Goal: Task Accomplishment & Management: Use online tool/utility

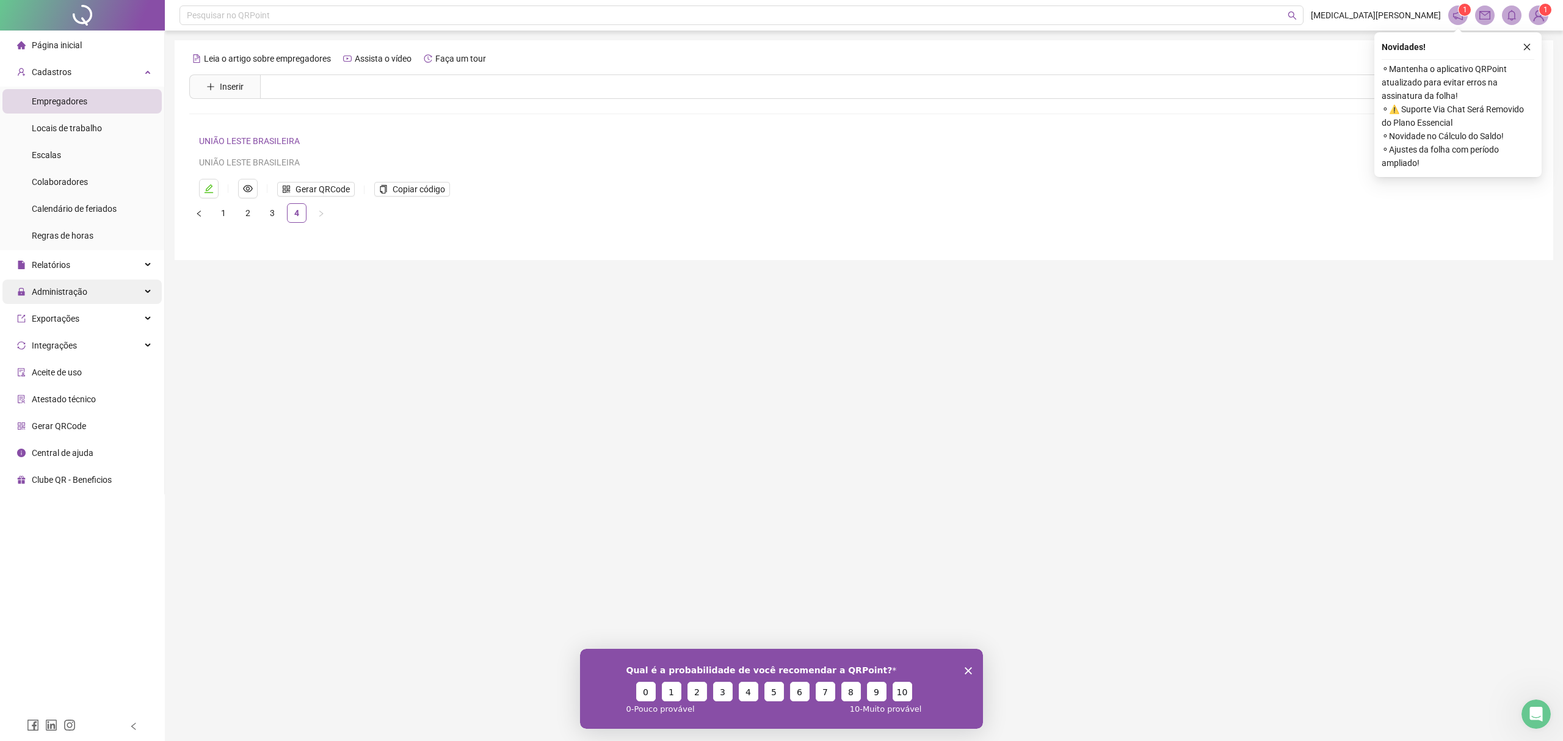
click at [94, 291] on div "Administração" at bounding box center [81, 292] width 159 height 24
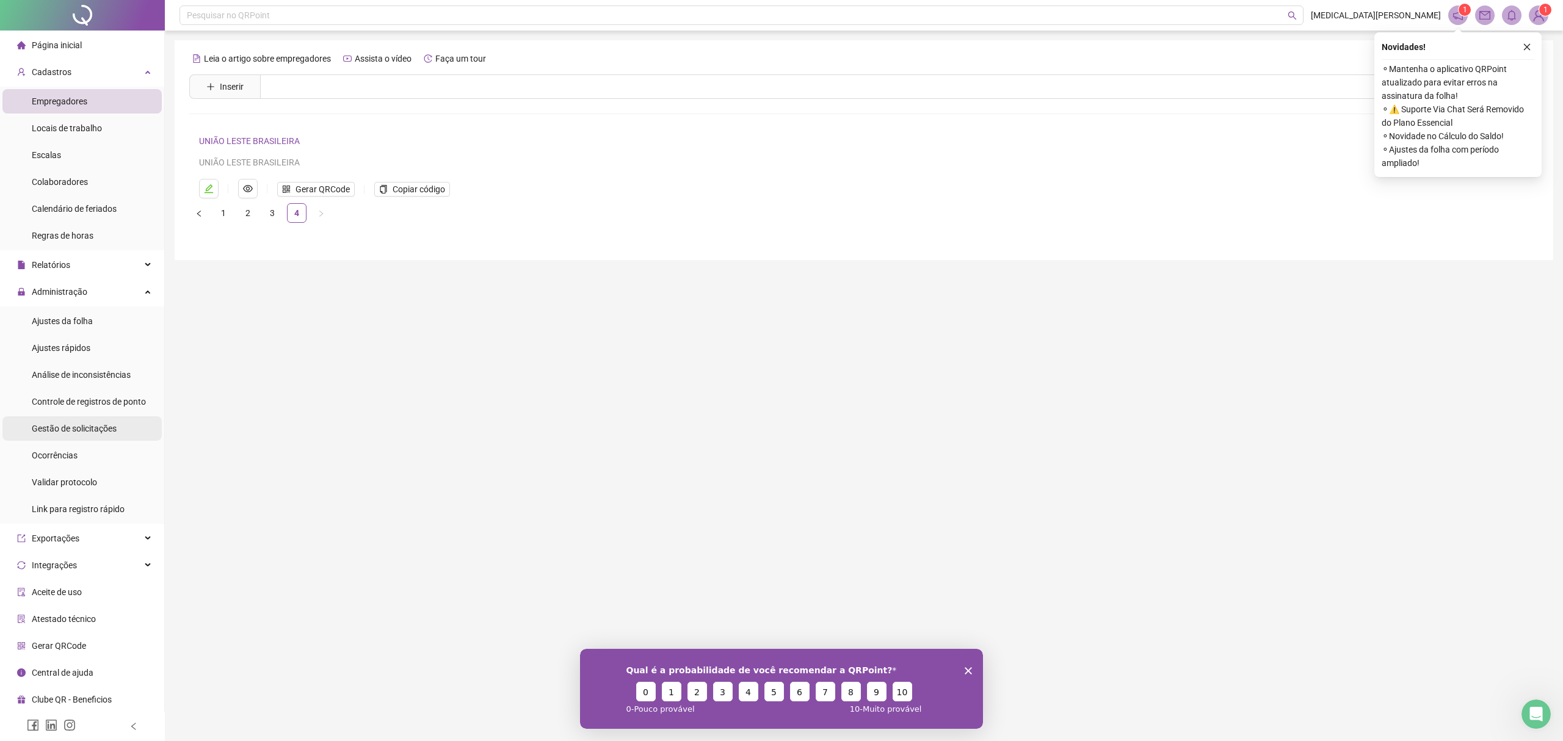
click at [83, 428] on span "Gestão de solicitações" at bounding box center [74, 429] width 85 height 10
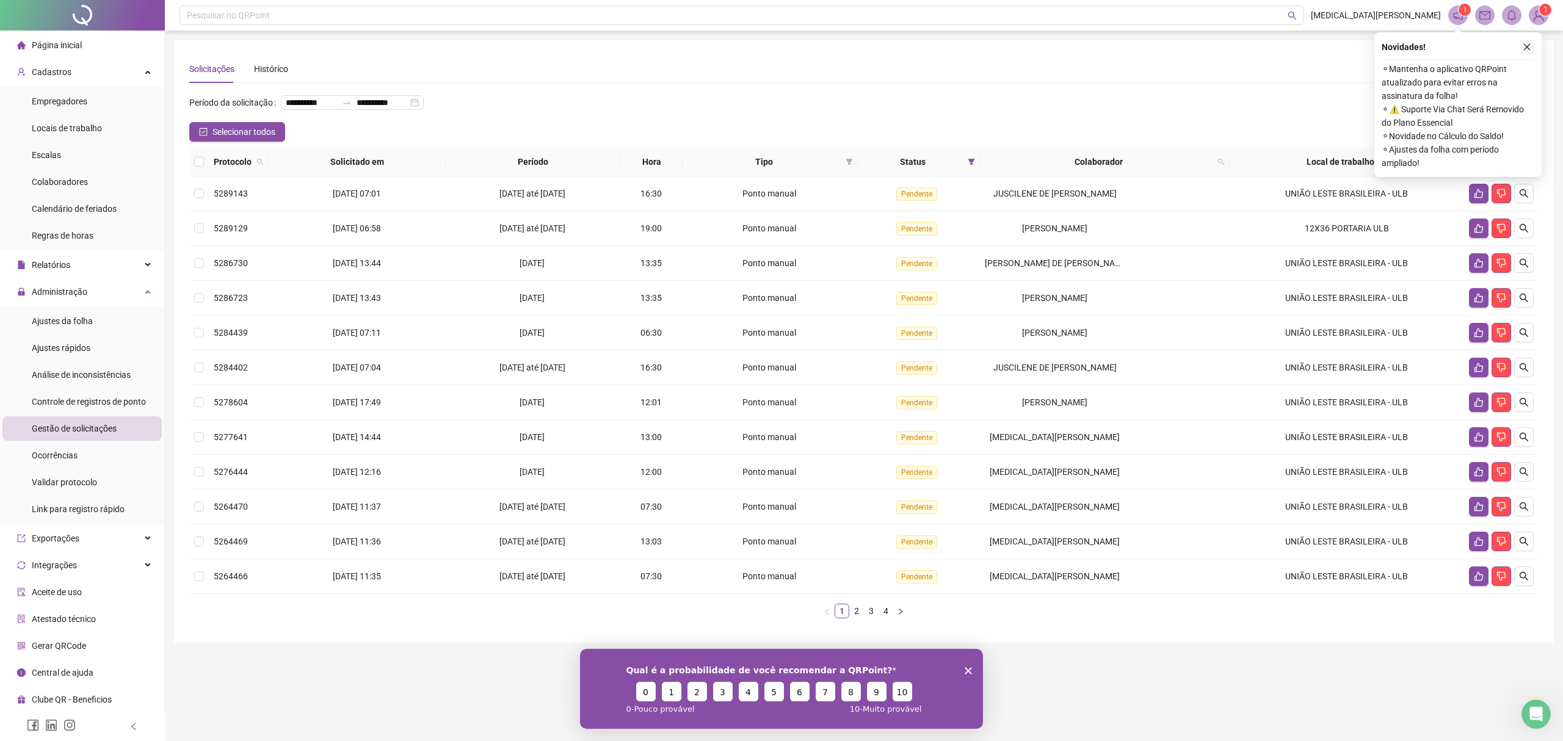
click at [1526, 48] on icon "close" at bounding box center [1526, 47] width 7 height 7
click at [1478, 192] on icon "like" at bounding box center [1478, 193] width 9 height 9
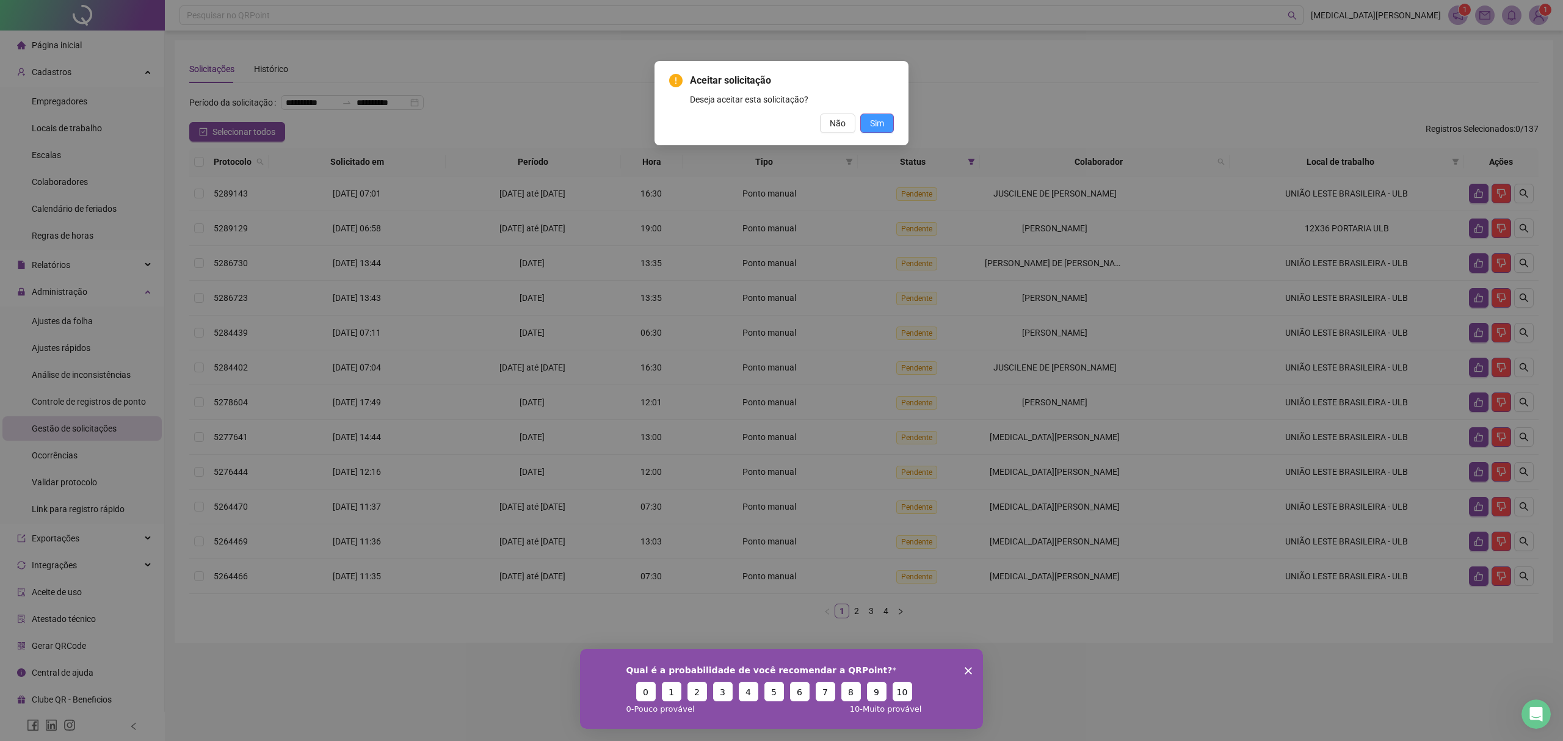
click at [892, 118] on button "Sim" at bounding box center [877, 124] width 34 height 20
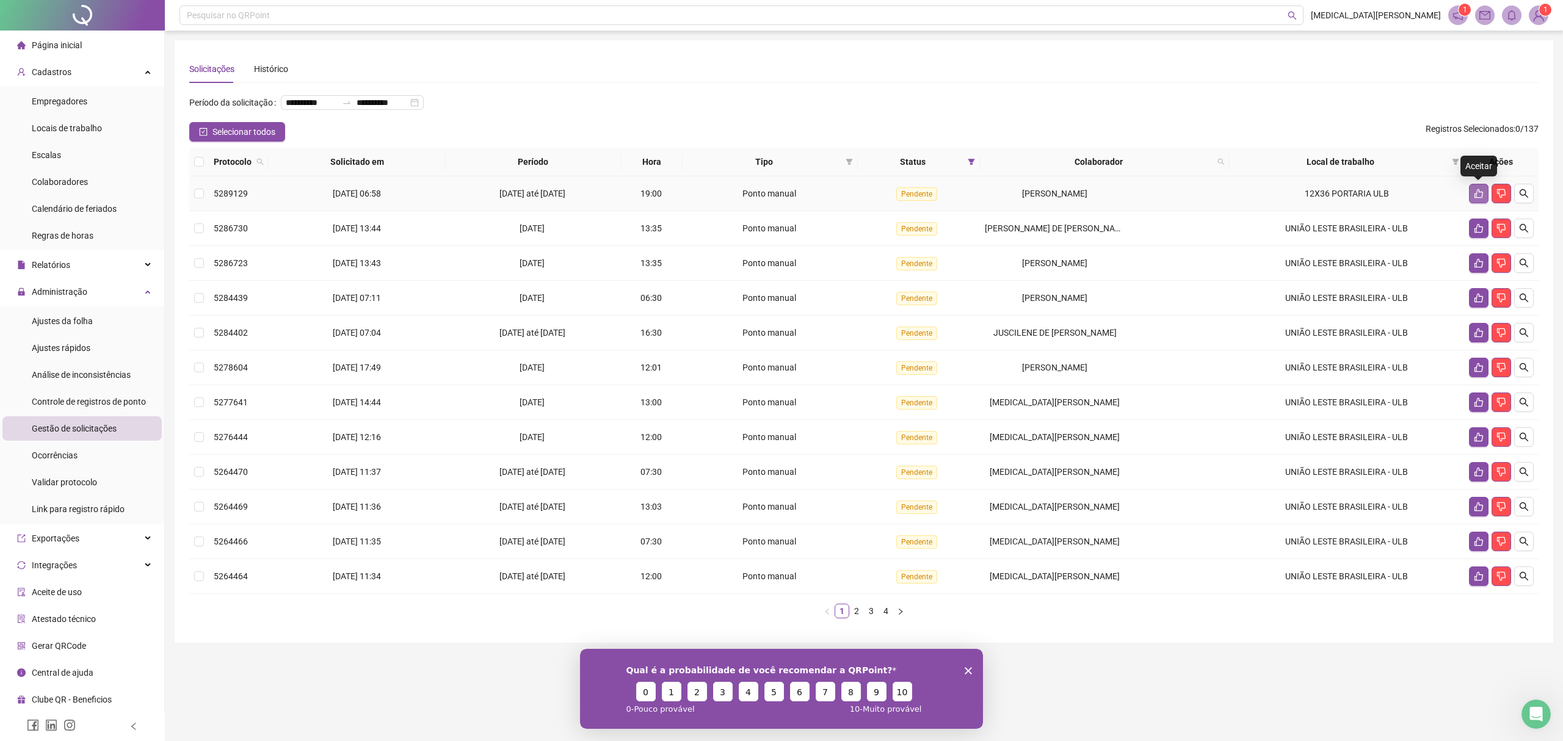
click at [1478, 190] on icon "like" at bounding box center [1478, 194] width 10 height 10
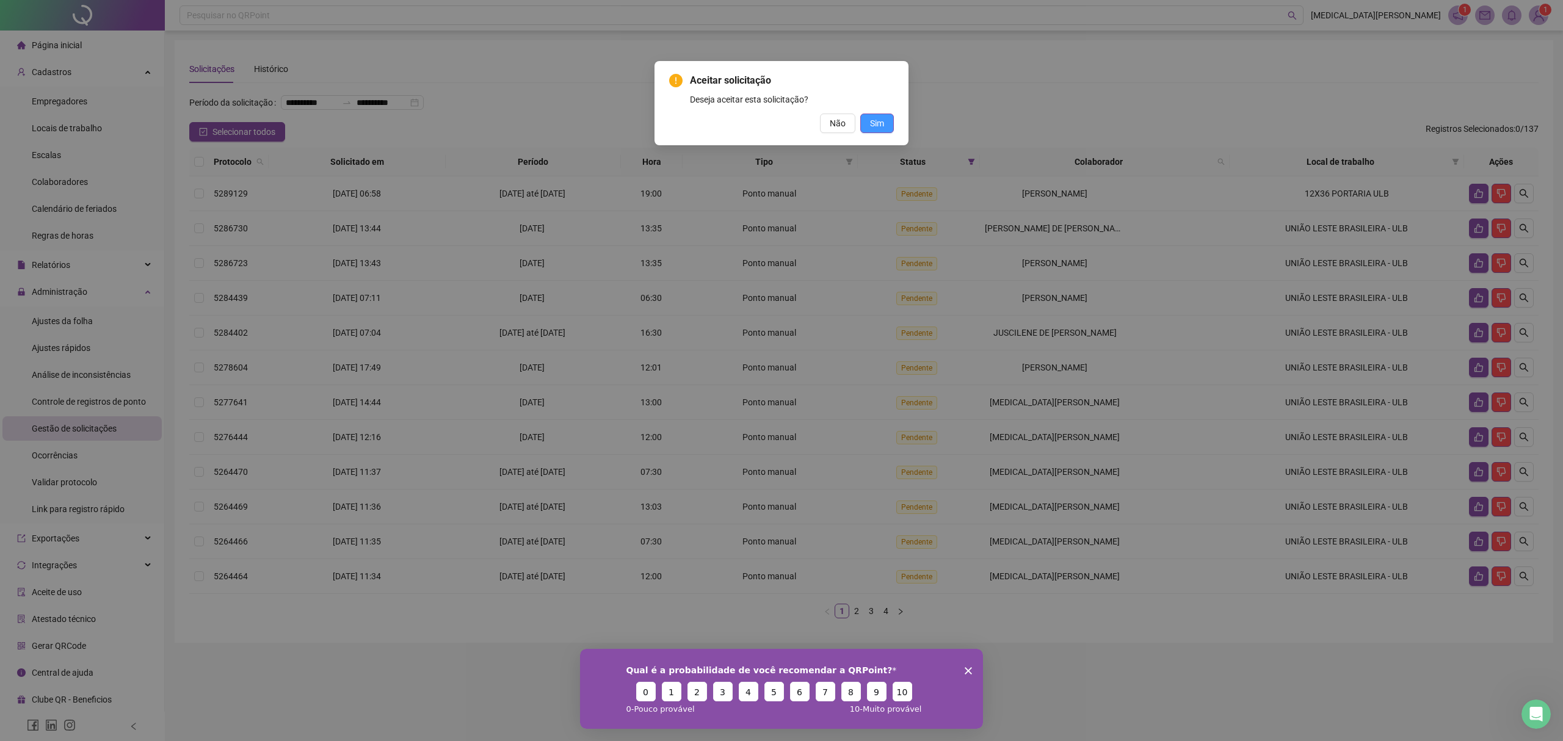
click at [873, 120] on span "Sim" at bounding box center [877, 123] width 14 height 13
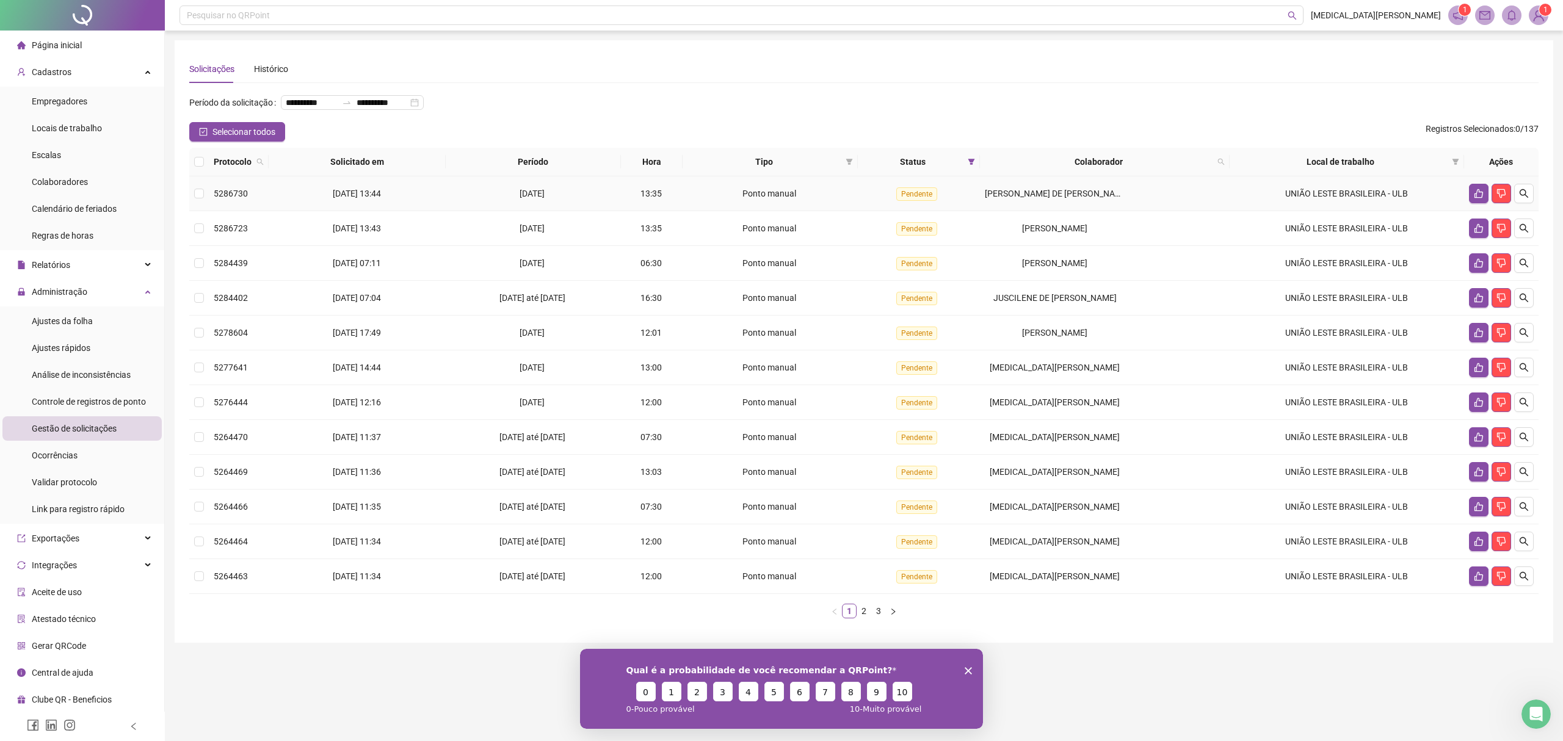
click at [519, 189] on span "[DATE]" at bounding box center [531, 194] width 25 height 10
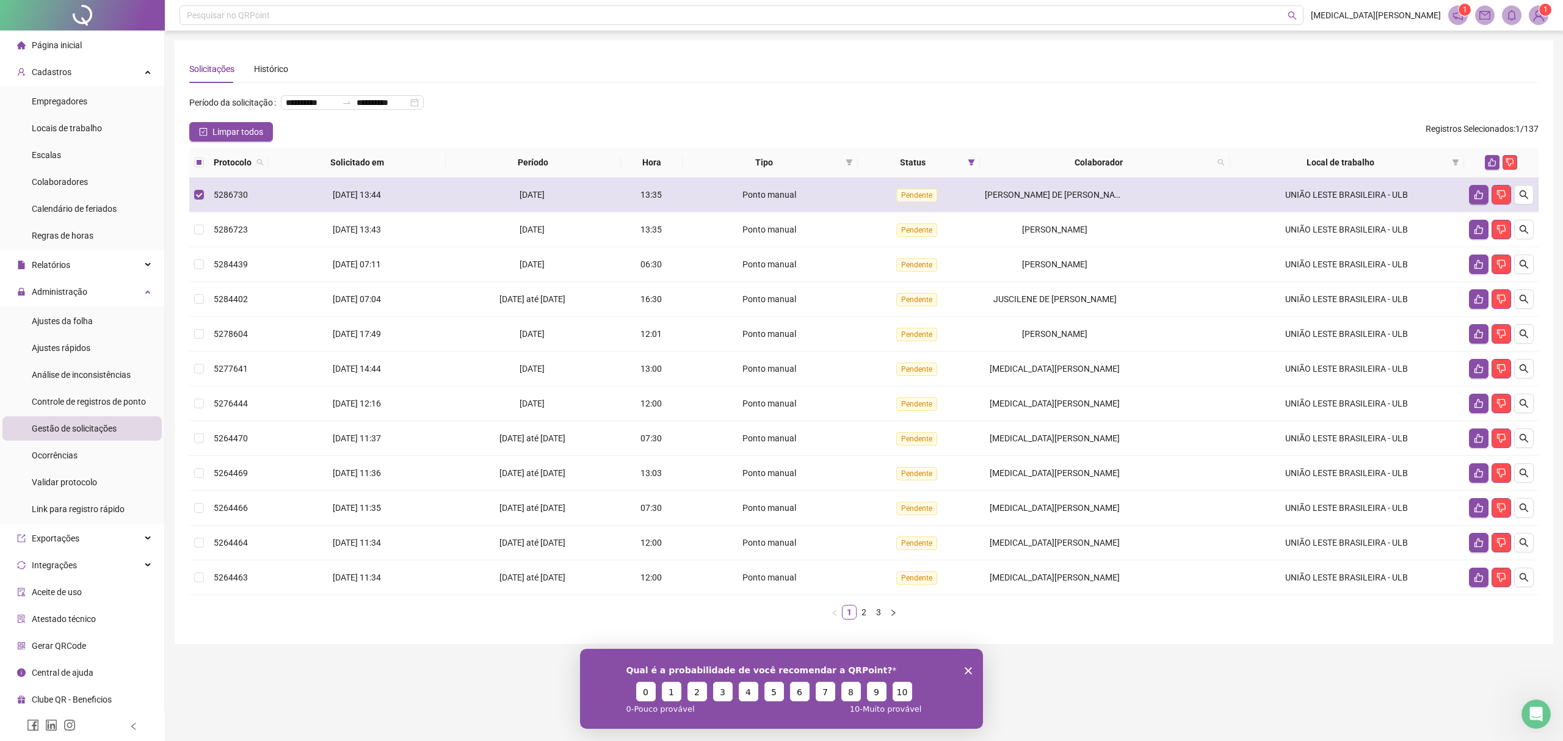
click at [513, 187] on td "[DATE]" at bounding box center [533, 195] width 175 height 35
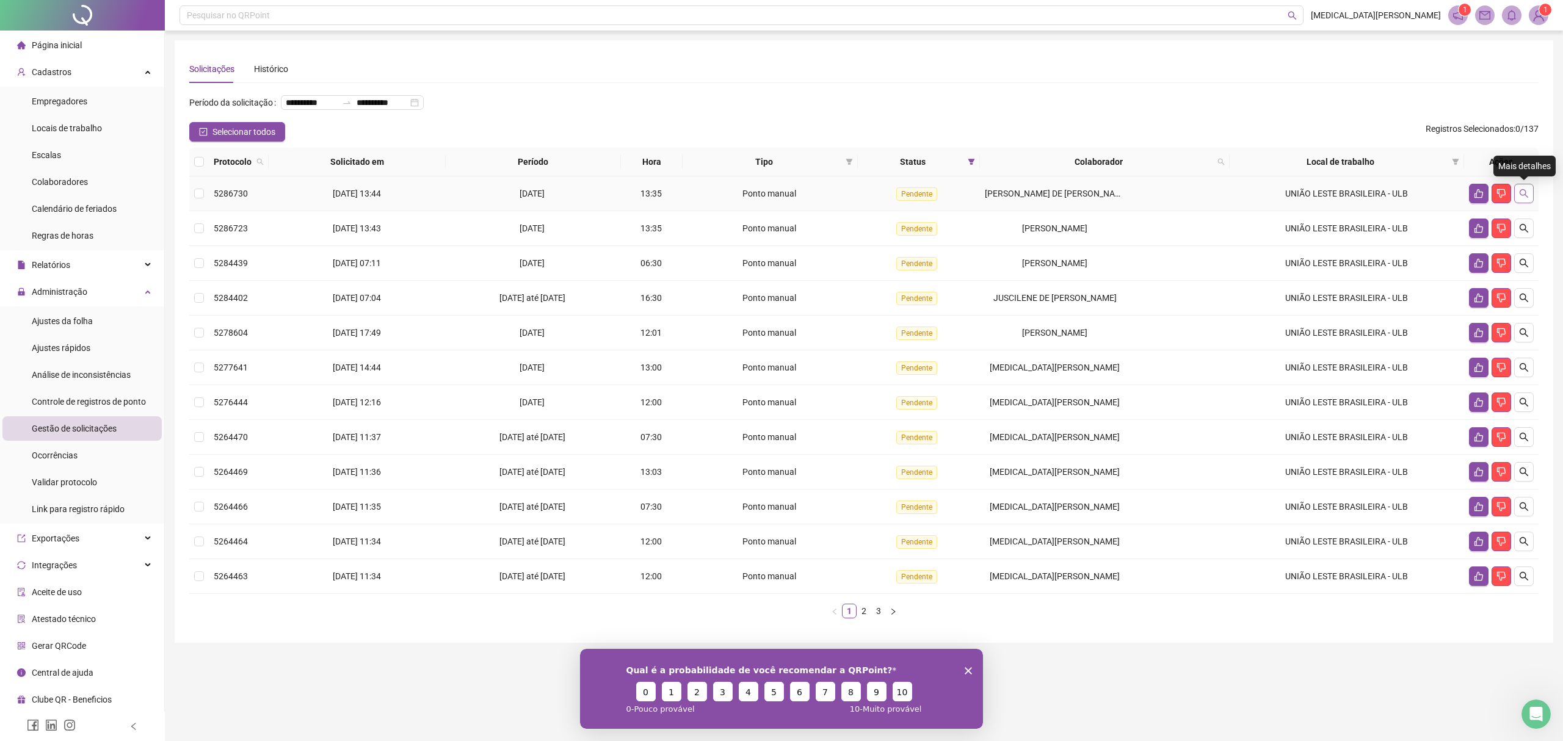
click at [1519, 191] on icon "search" at bounding box center [1523, 193] width 9 height 9
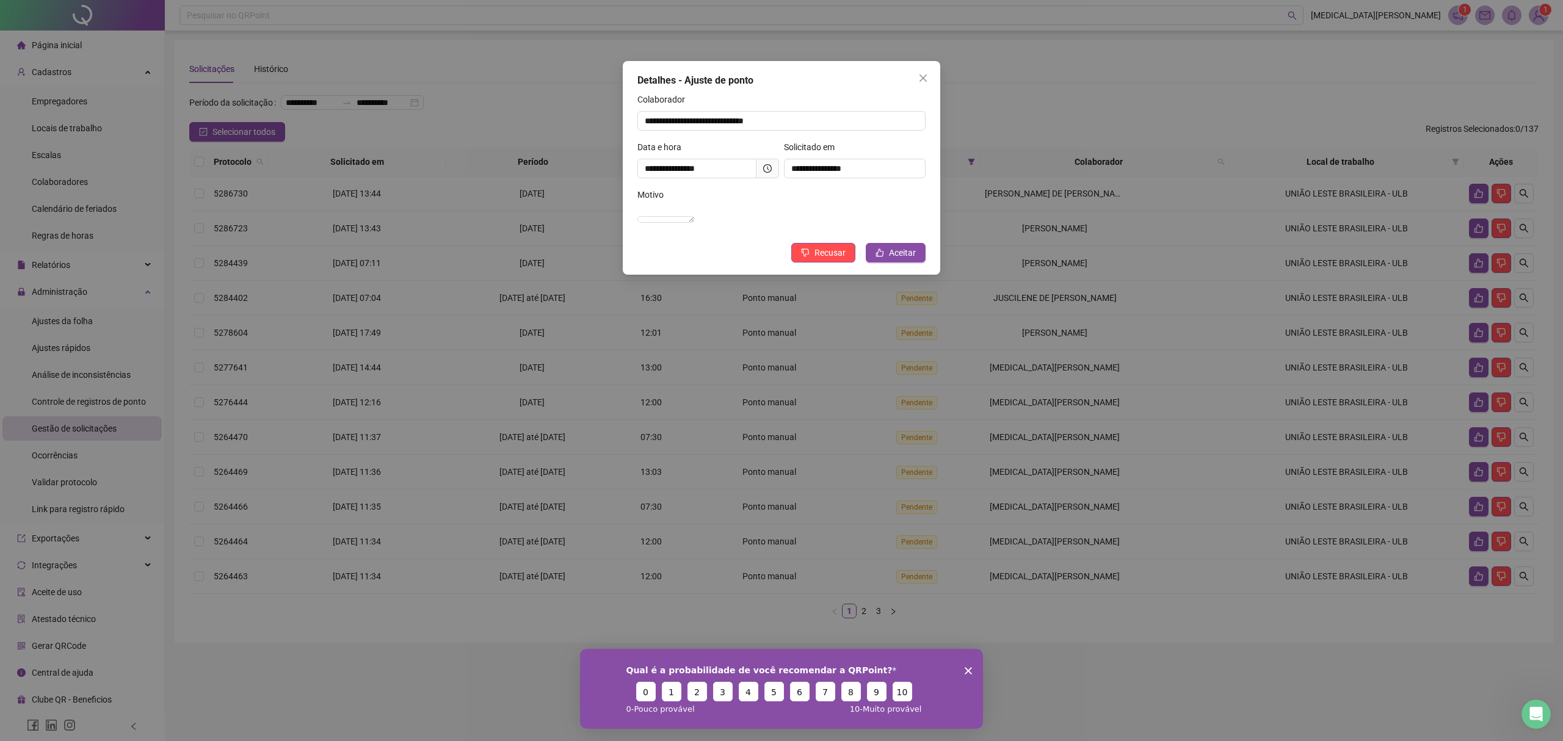
click at [1085, 634] on div "**********" at bounding box center [781, 370] width 1563 height 741
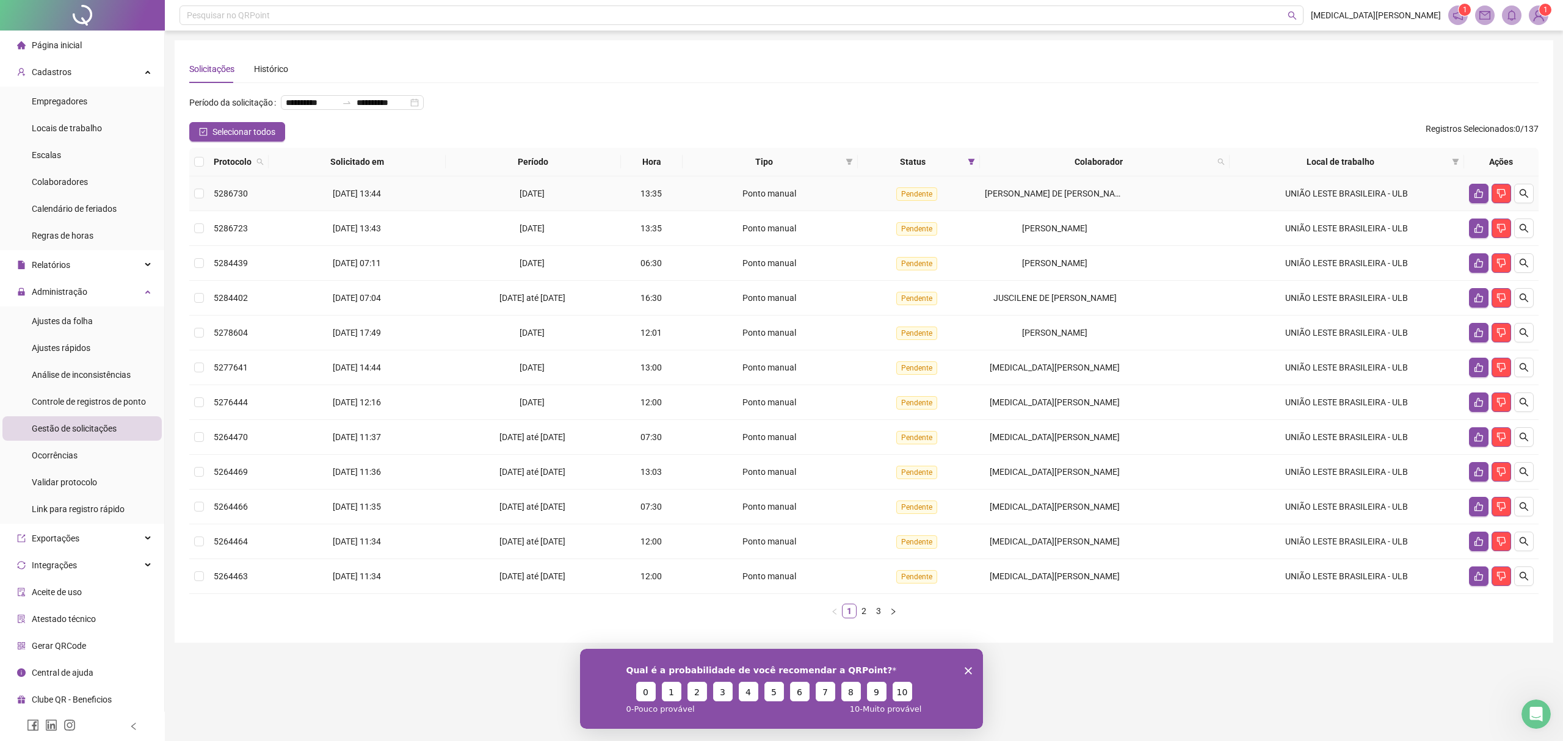
click at [206, 193] on td at bounding box center [199, 193] width 20 height 35
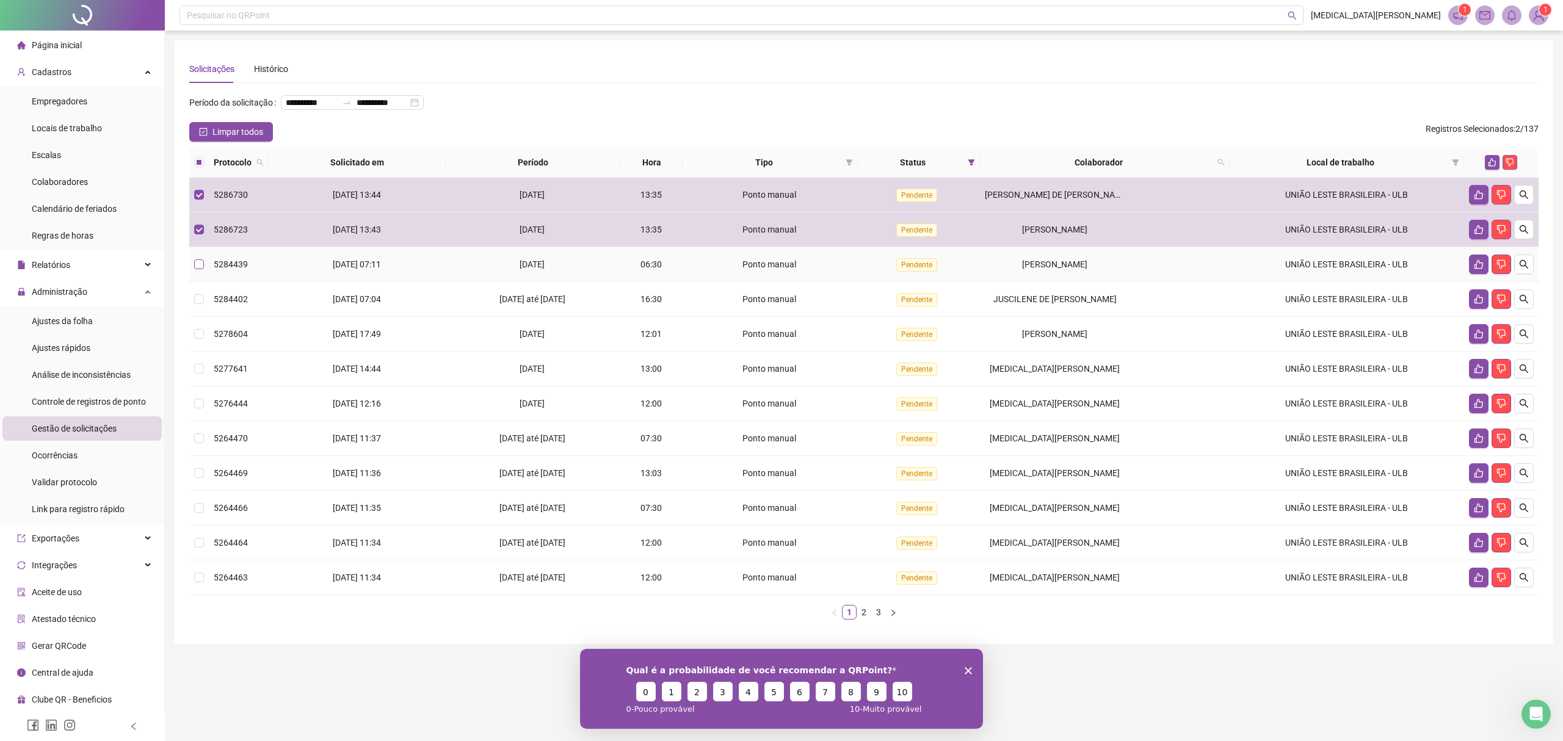
click at [200, 270] on label at bounding box center [199, 264] width 10 height 13
click at [198, 256] on td at bounding box center [199, 264] width 20 height 35
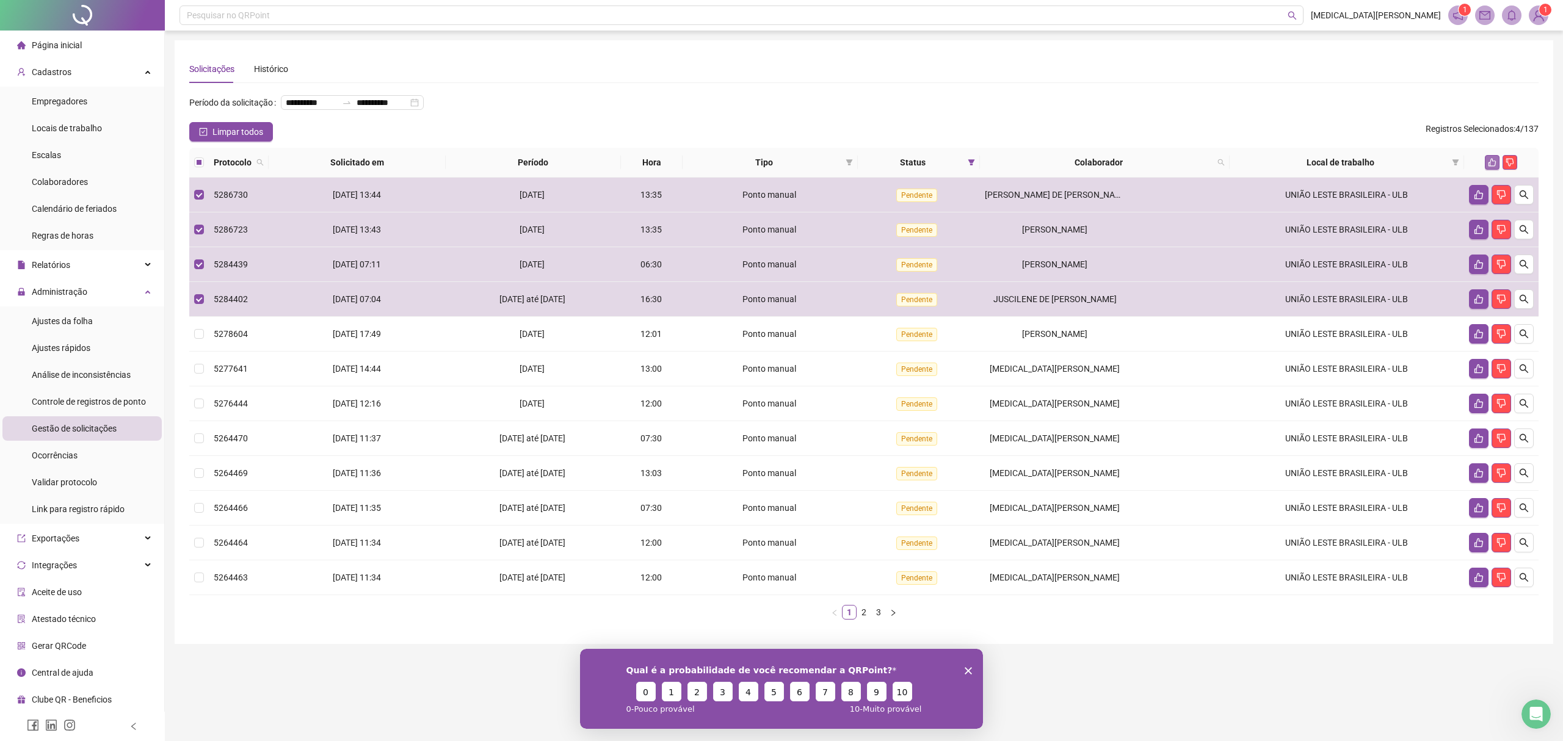
click at [1494, 157] on button "button" at bounding box center [1491, 162] width 15 height 15
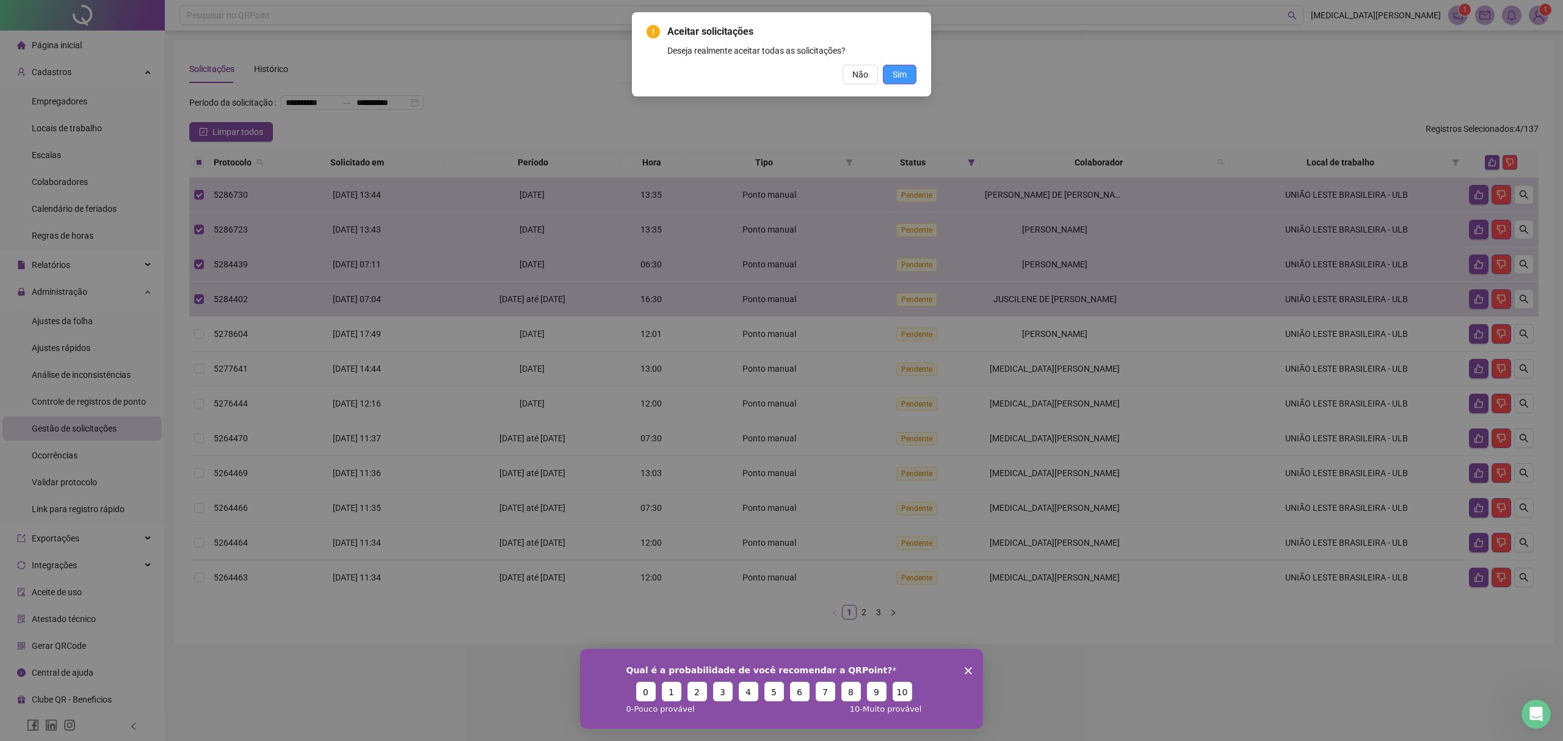
click at [900, 76] on span "Sim" at bounding box center [899, 74] width 14 height 13
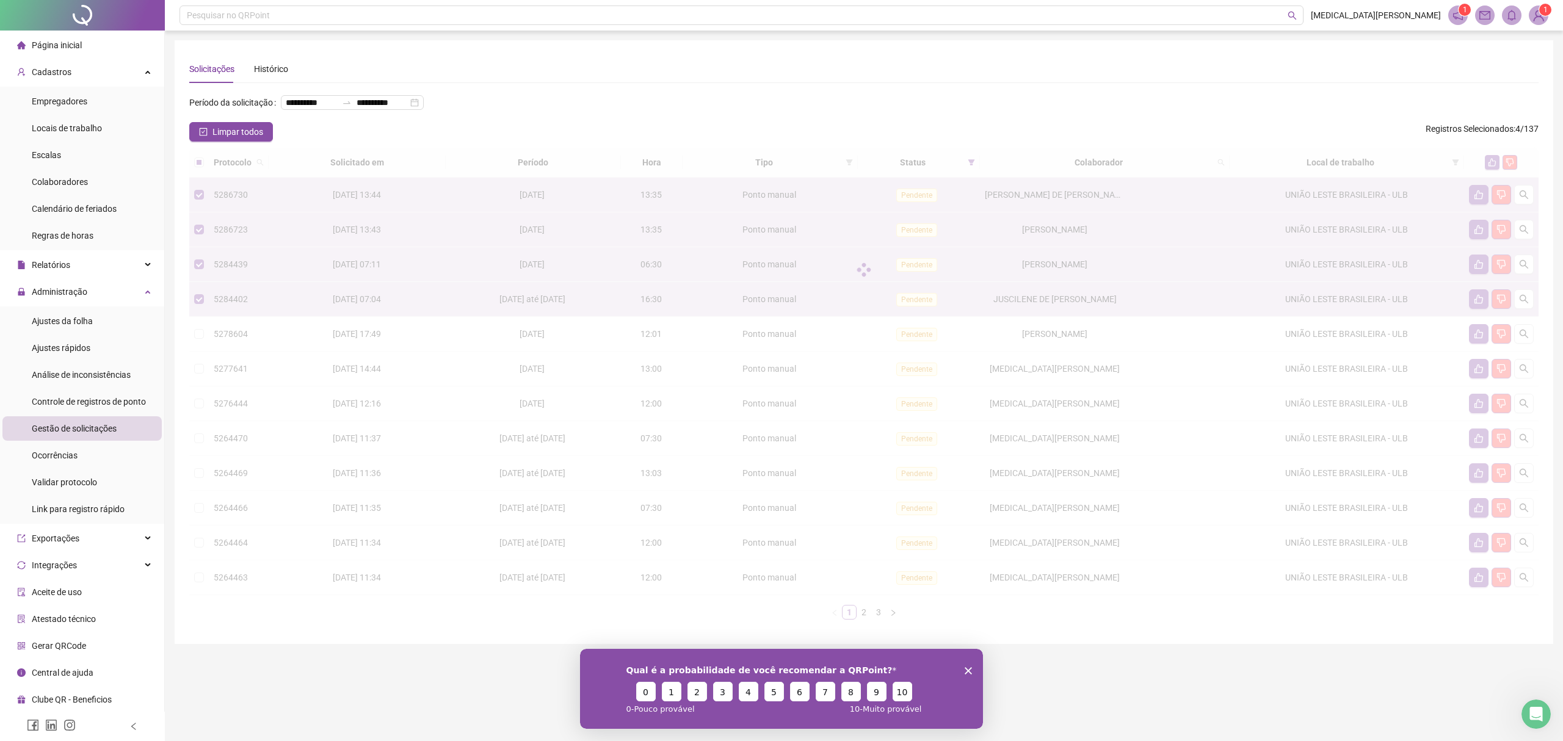
click at [972, 673] on div "Qual é a probabilidade de você recomendar a QRPoint? 0 1 2 3 4 5 6 7 8 9 10 0 -…" at bounding box center [781, 688] width 403 height 80
click at [970, 668] on div "Qual é a probabilidade de você recomendar a QRPoint? 0 1 2 3 4 5 6 7 8 9 10 0 -…" at bounding box center [781, 688] width 403 height 80
click at [966, 668] on icon "Encerrar pesquisa" at bounding box center [967, 670] width 7 height 7
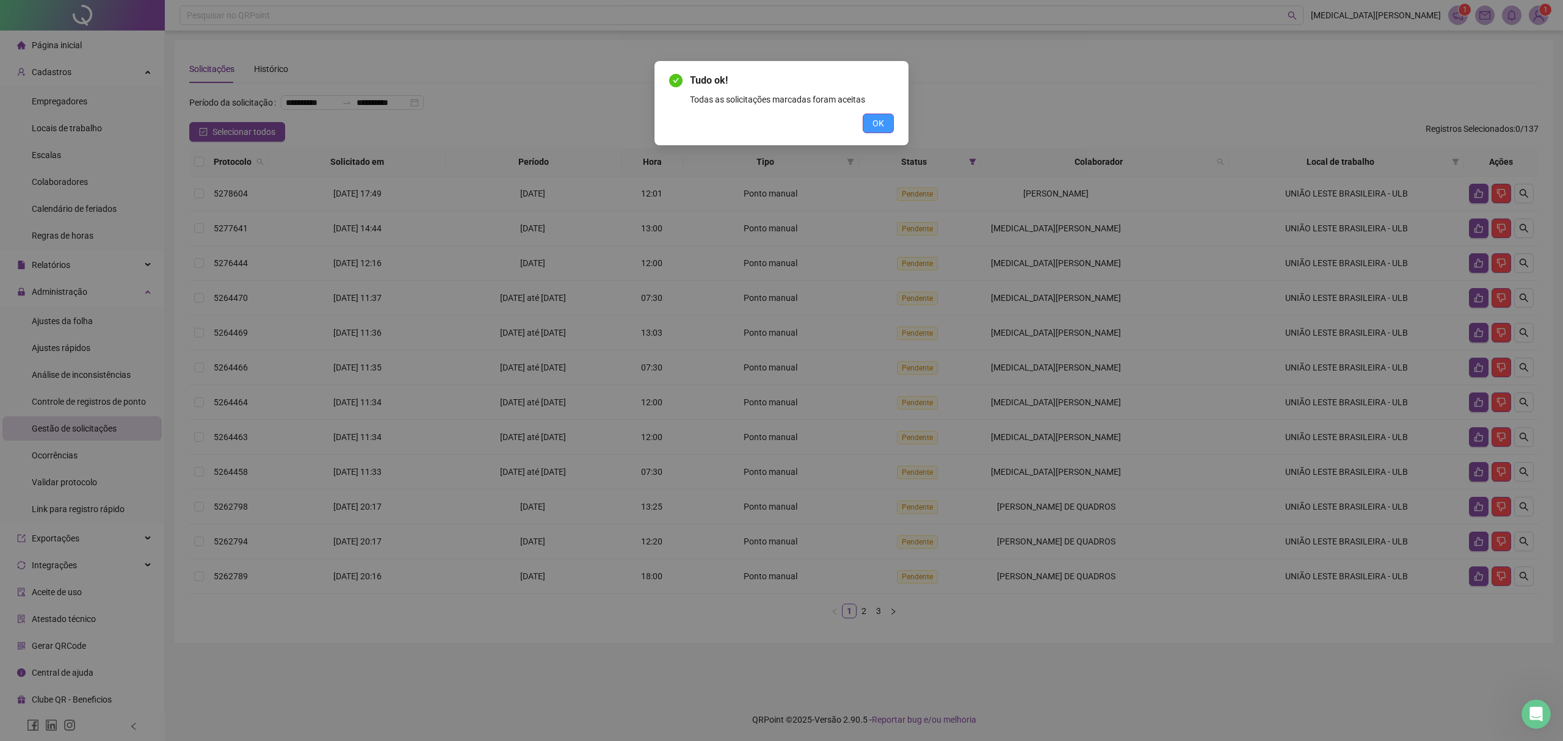
click at [876, 126] on span "OK" at bounding box center [878, 123] width 12 height 13
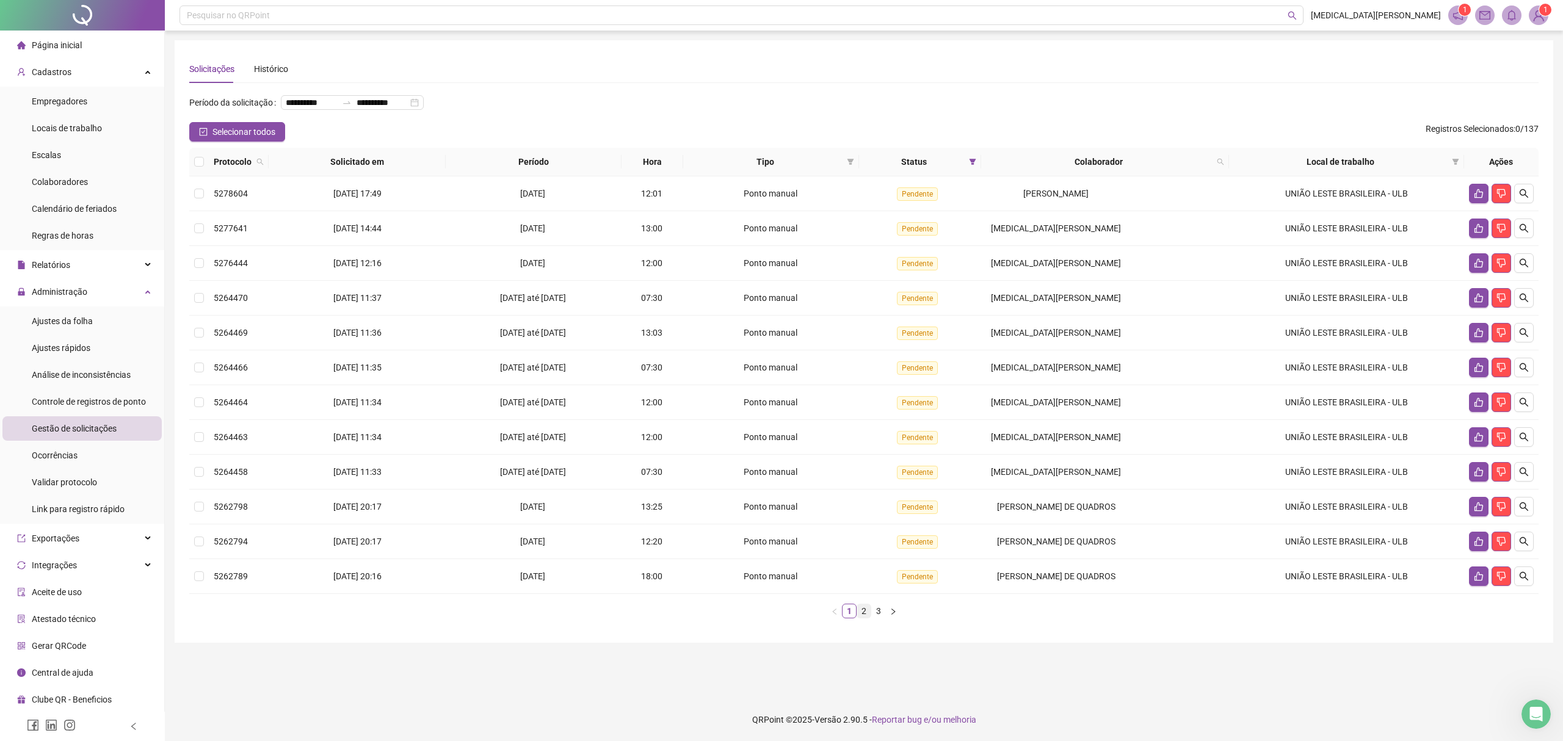
click at [863, 614] on link "2" at bounding box center [863, 610] width 13 height 13
click at [877, 614] on link "3" at bounding box center [878, 610] width 13 height 13
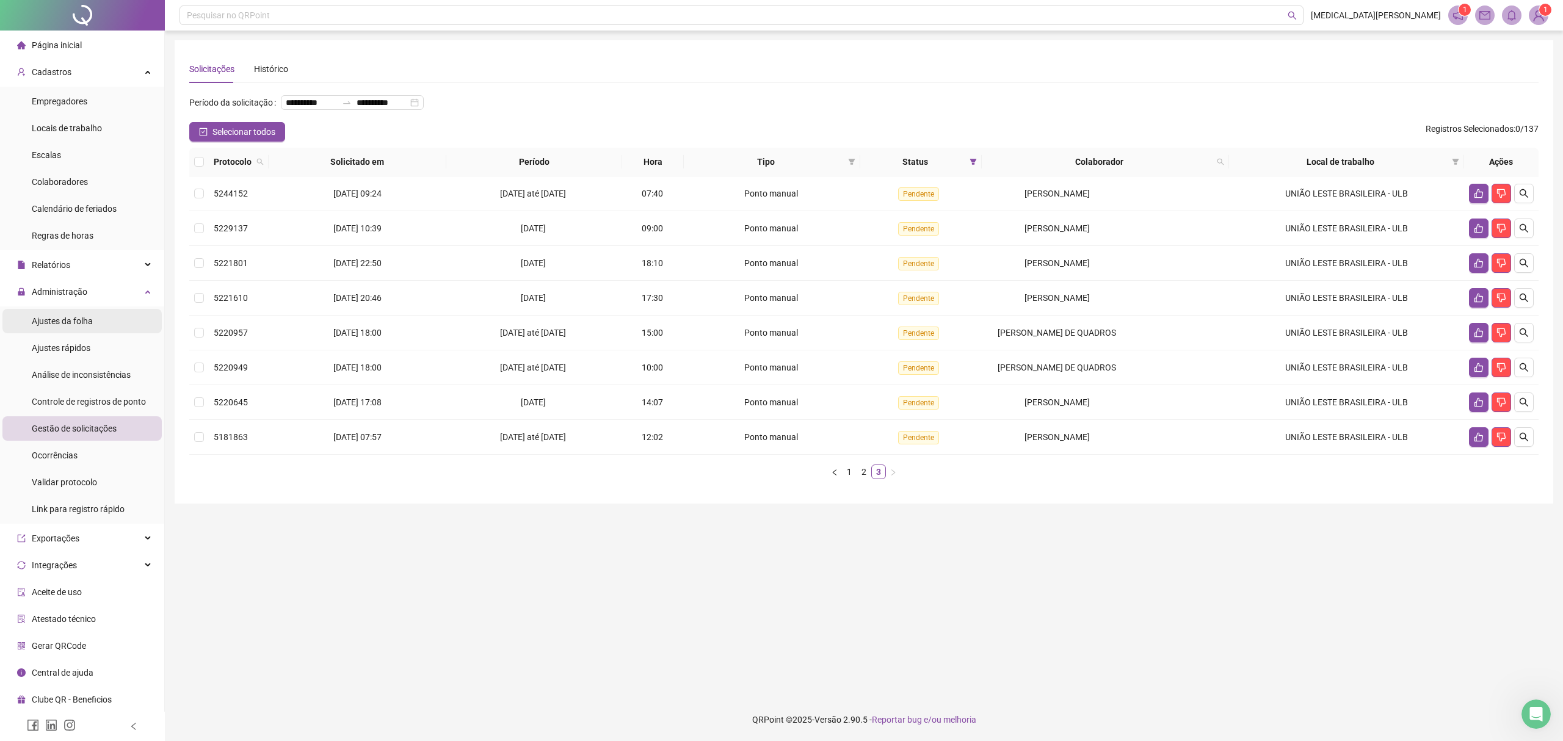
click at [62, 317] on span "Ajustes da folha" at bounding box center [62, 321] width 61 height 10
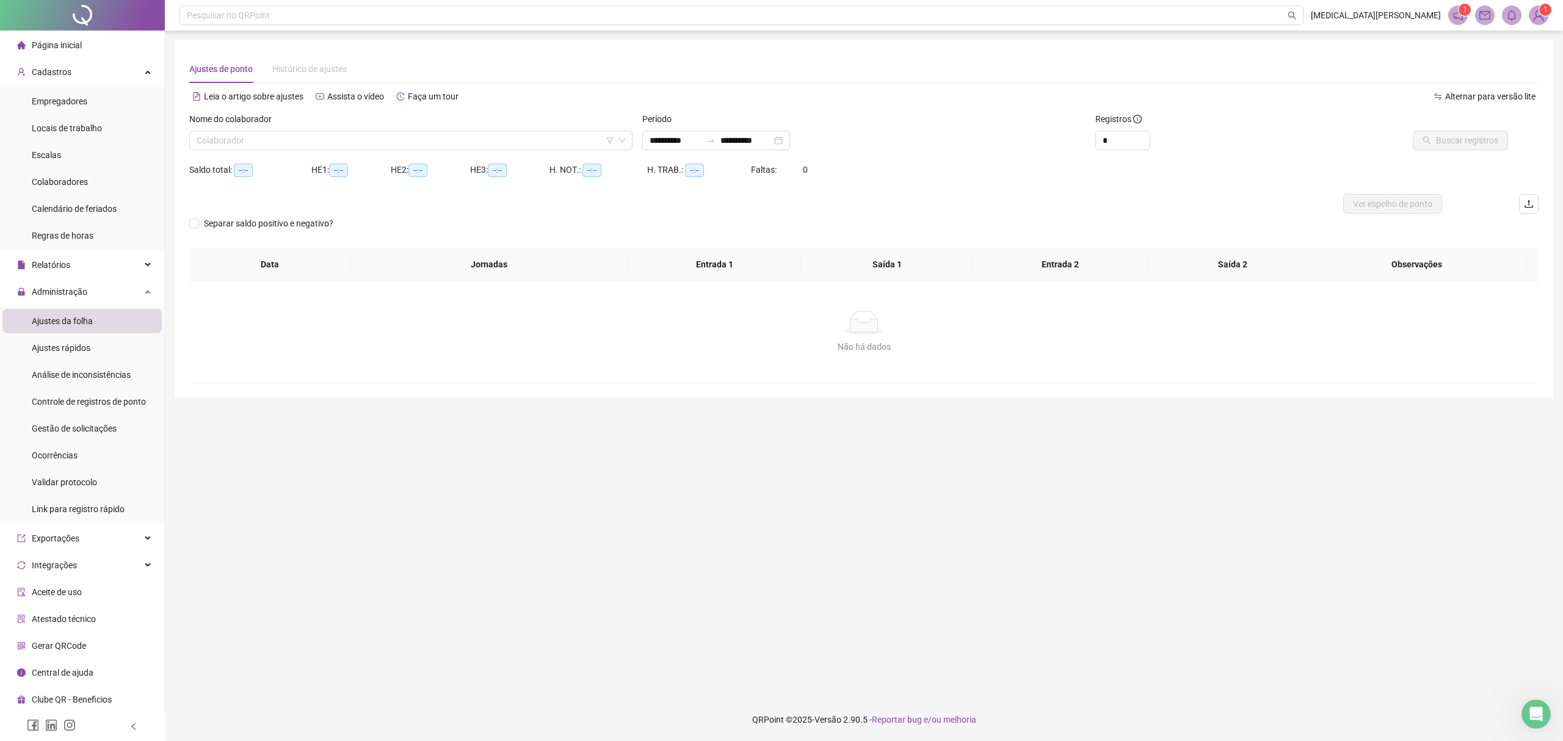
type input "**********"
click at [266, 150] on div "Nome do colaborador Colaborador" at bounding box center [410, 136] width 453 height 48
click at [260, 135] on input "search" at bounding box center [405, 140] width 417 height 18
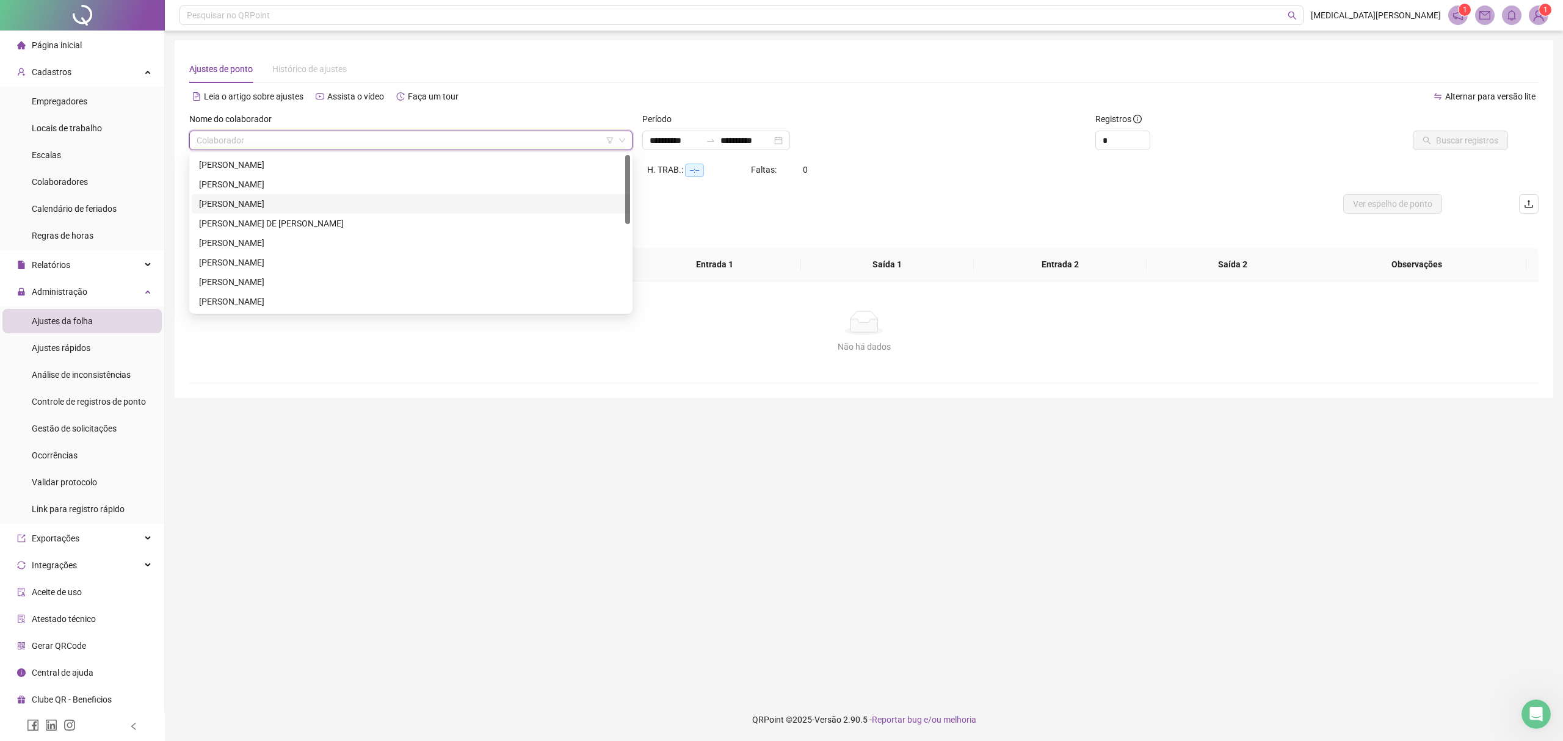
click at [237, 201] on div "[PERSON_NAME]" at bounding box center [411, 203] width 424 height 13
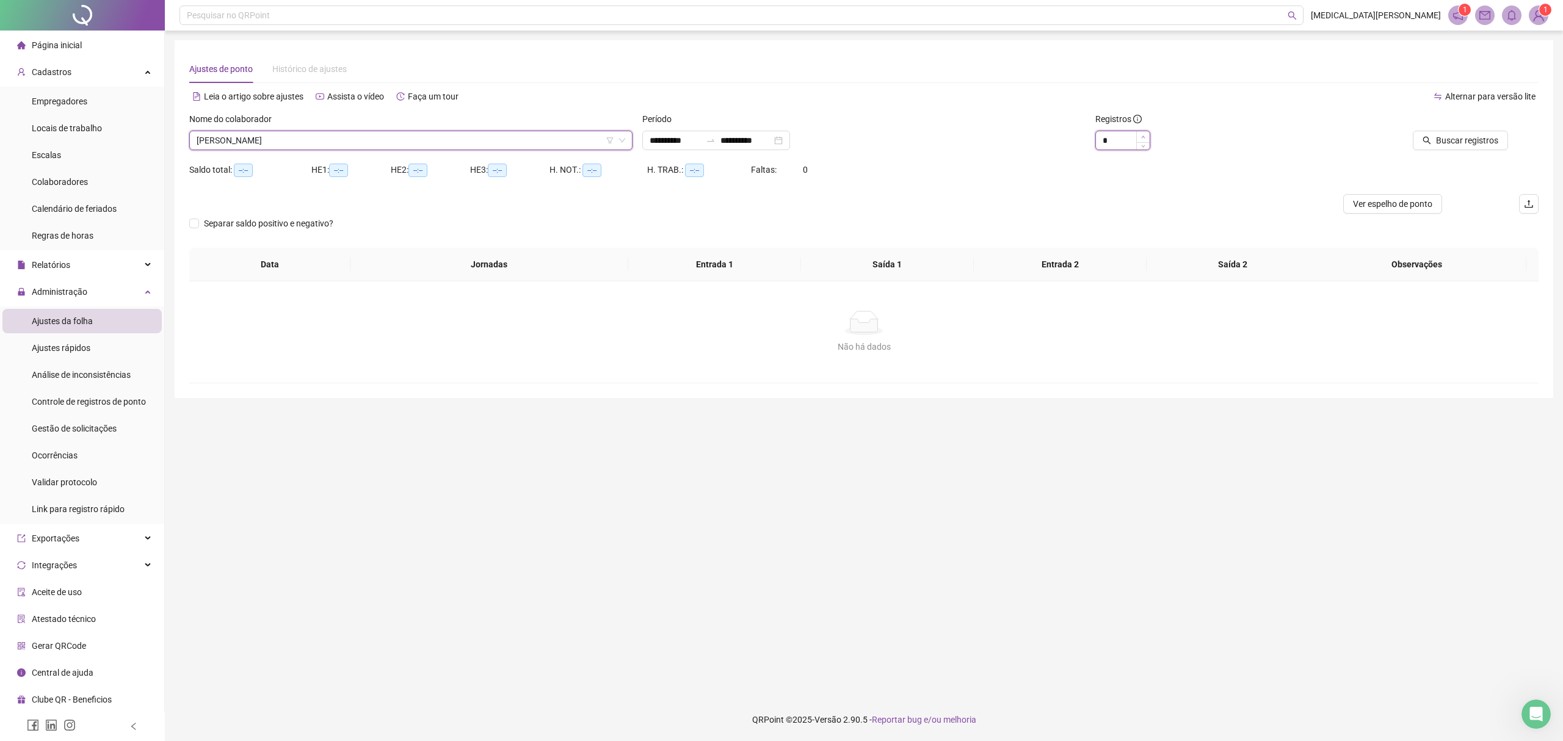
click at [1146, 133] on span "Increase Value" at bounding box center [1142, 136] width 13 height 11
click at [1139, 147] on span "Decrease Value" at bounding box center [1142, 144] width 13 height 11
type input "*"
click at [1141, 137] on icon "up" at bounding box center [1143, 137] width 4 height 4
click at [1441, 142] on span "Buscar registros" at bounding box center [1467, 140] width 62 height 13
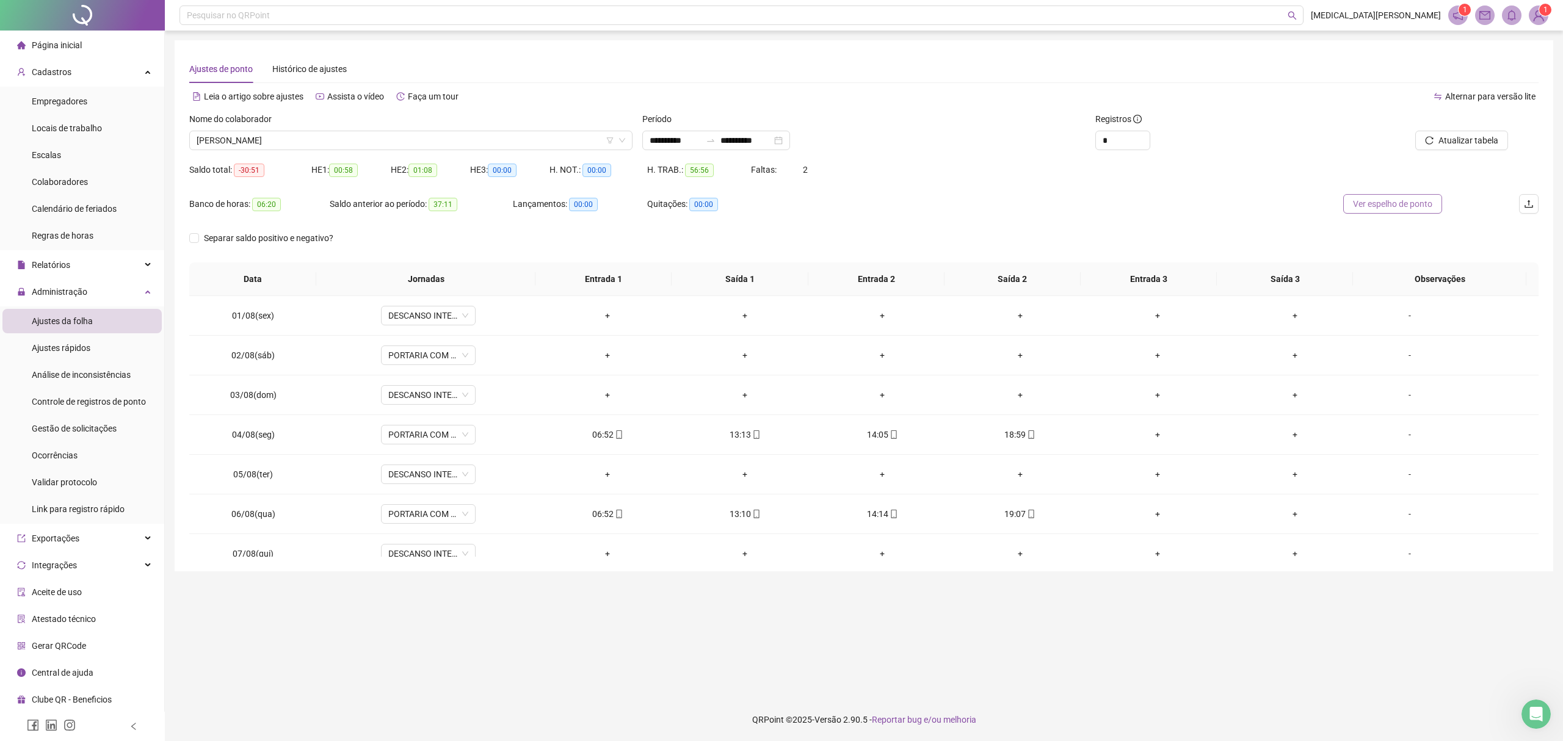
click at [1375, 211] on span "Ver espelho de ponto" at bounding box center [1392, 203] width 79 height 13
click at [258, 145] on span "[PERSON_NAME]" at bounding box center [411, 140] width 428 height 18
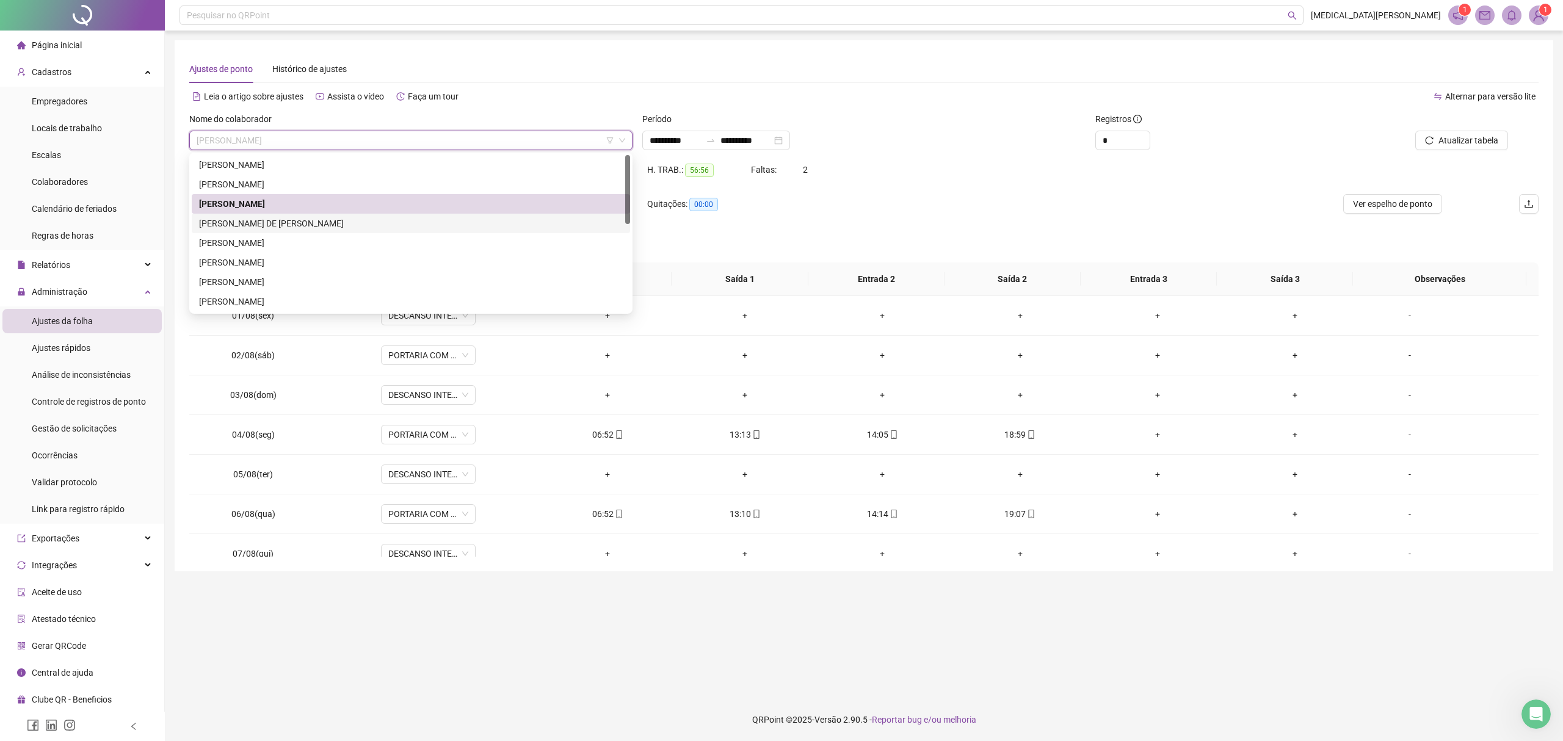
click at [260, 225] on div "[PERSON_NAME] DE [PERSON_NAME]" at bounding box center [411, 223] width 424 height 13
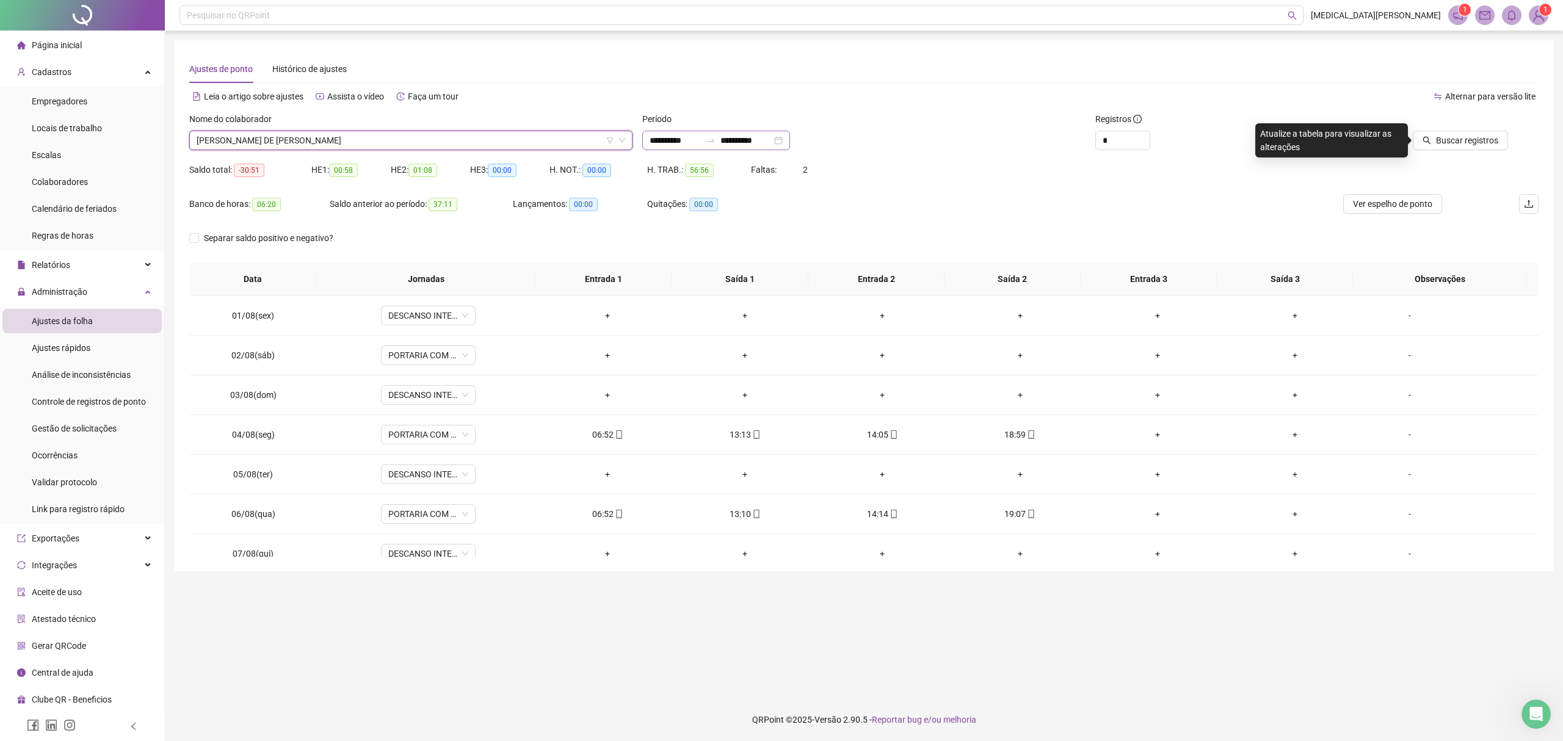
click at [790, 142] on div "**********" at bounding box center [716, 141] width 148 height 20
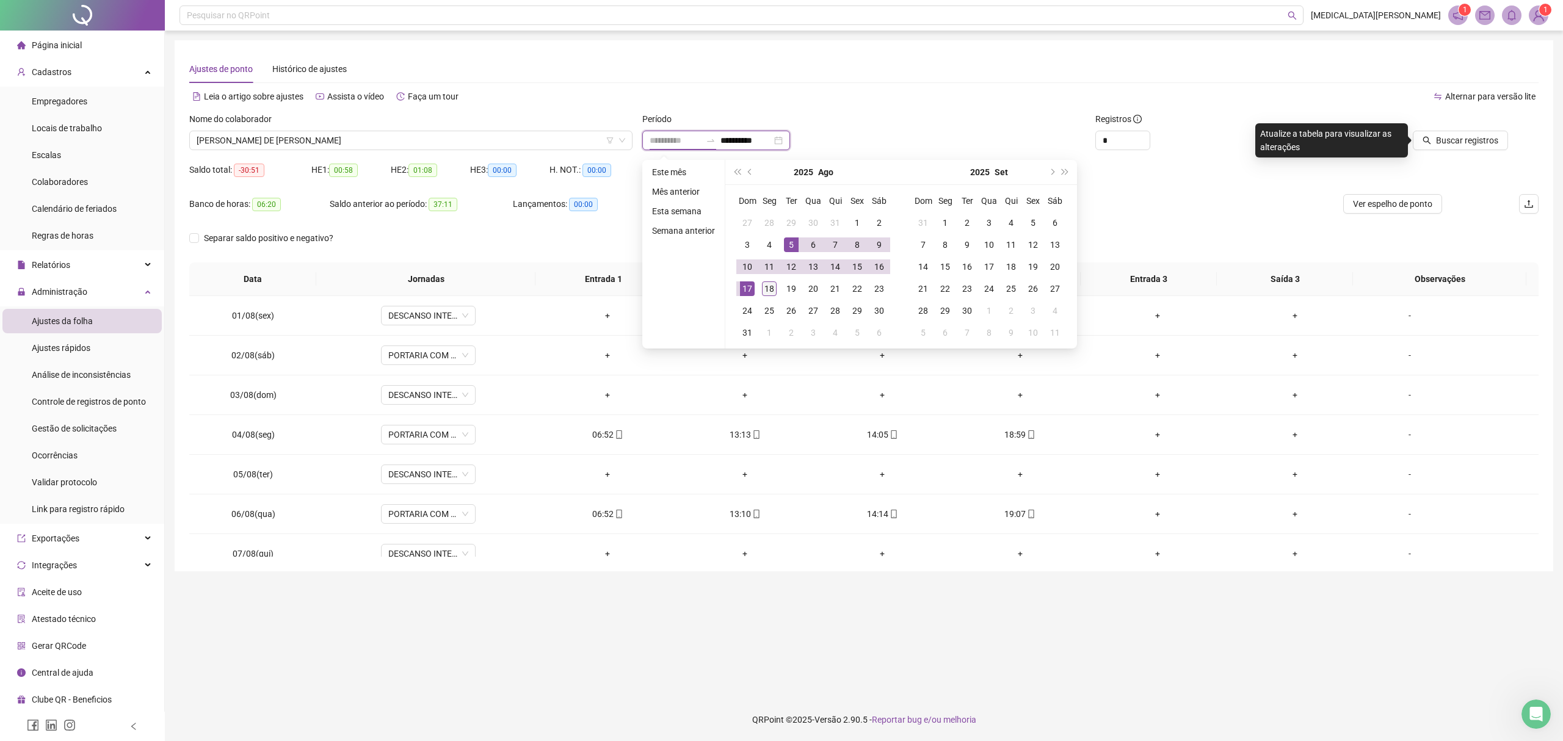
type input "**********"
click at [770, 291] on div "18" at bounding box center [769, 288] width 15 height 15
type input "**********"
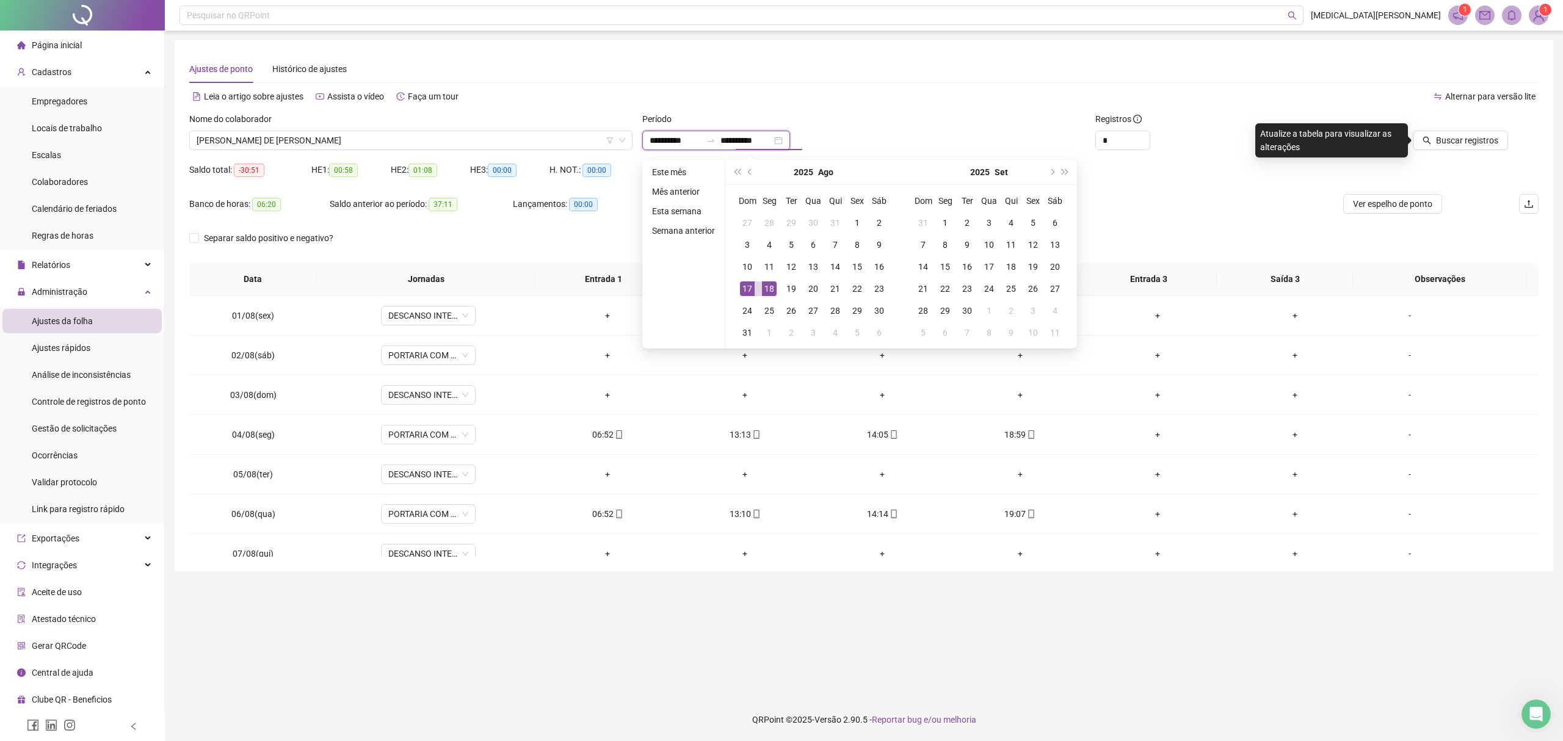
type input "**********"
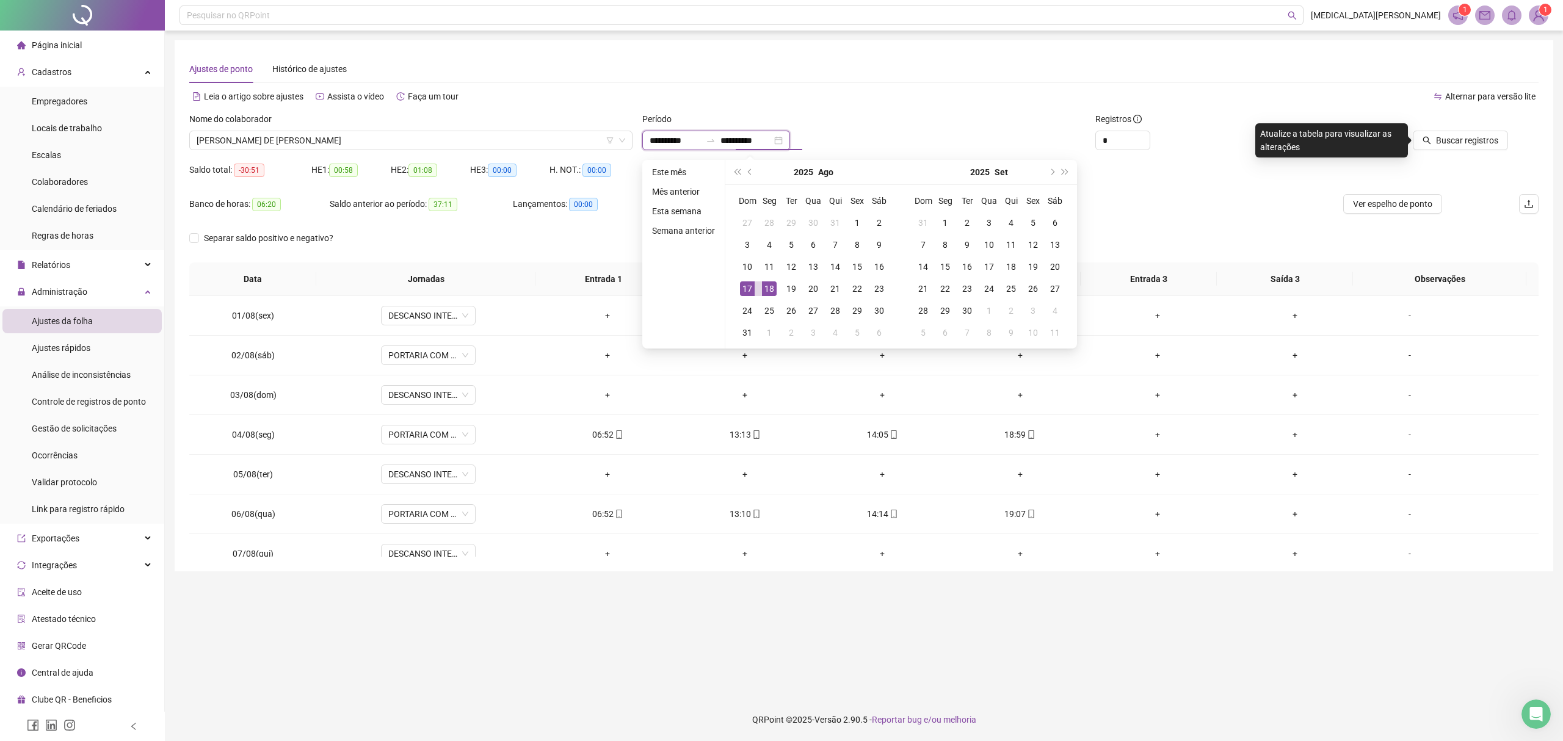
type input "**********"
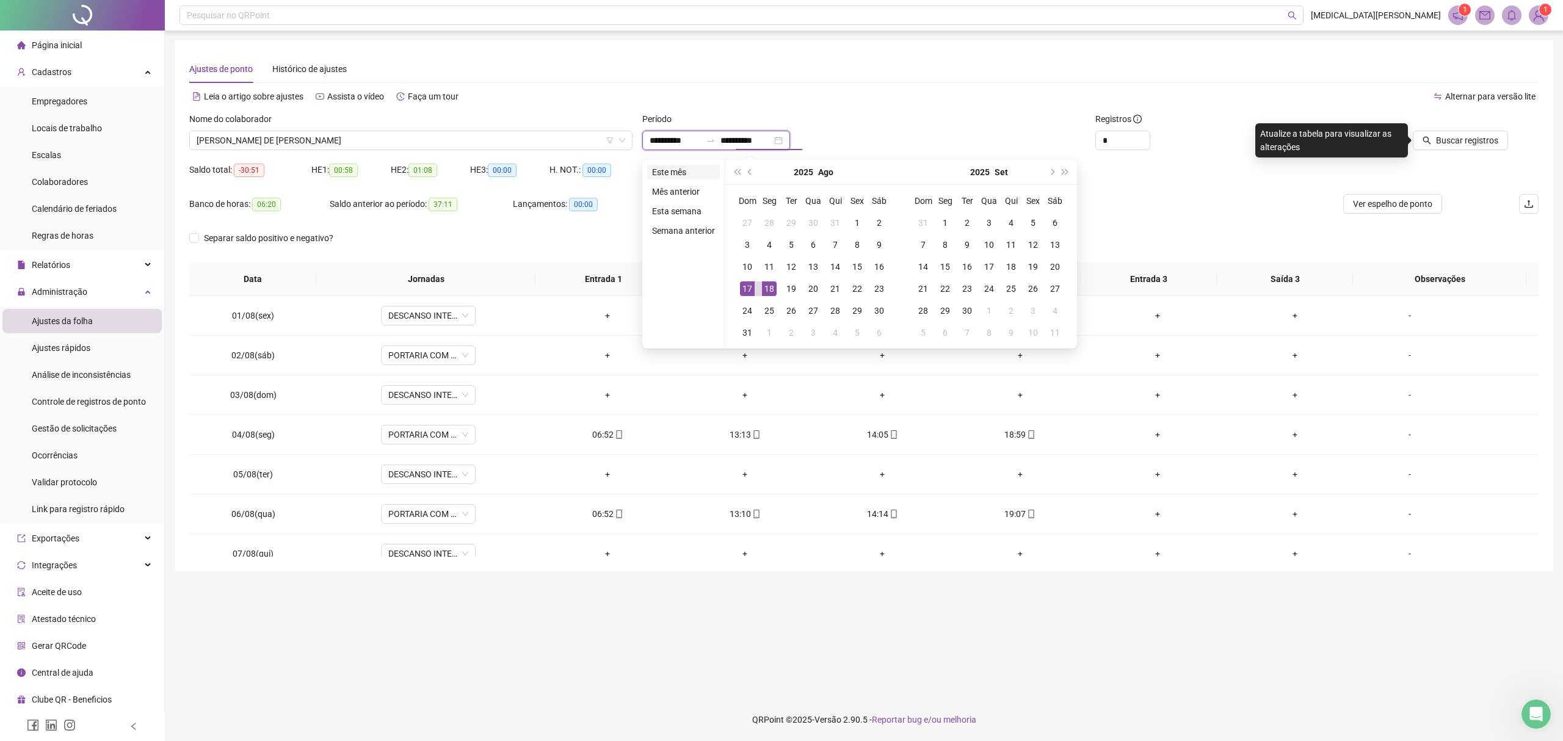
type input "**********"
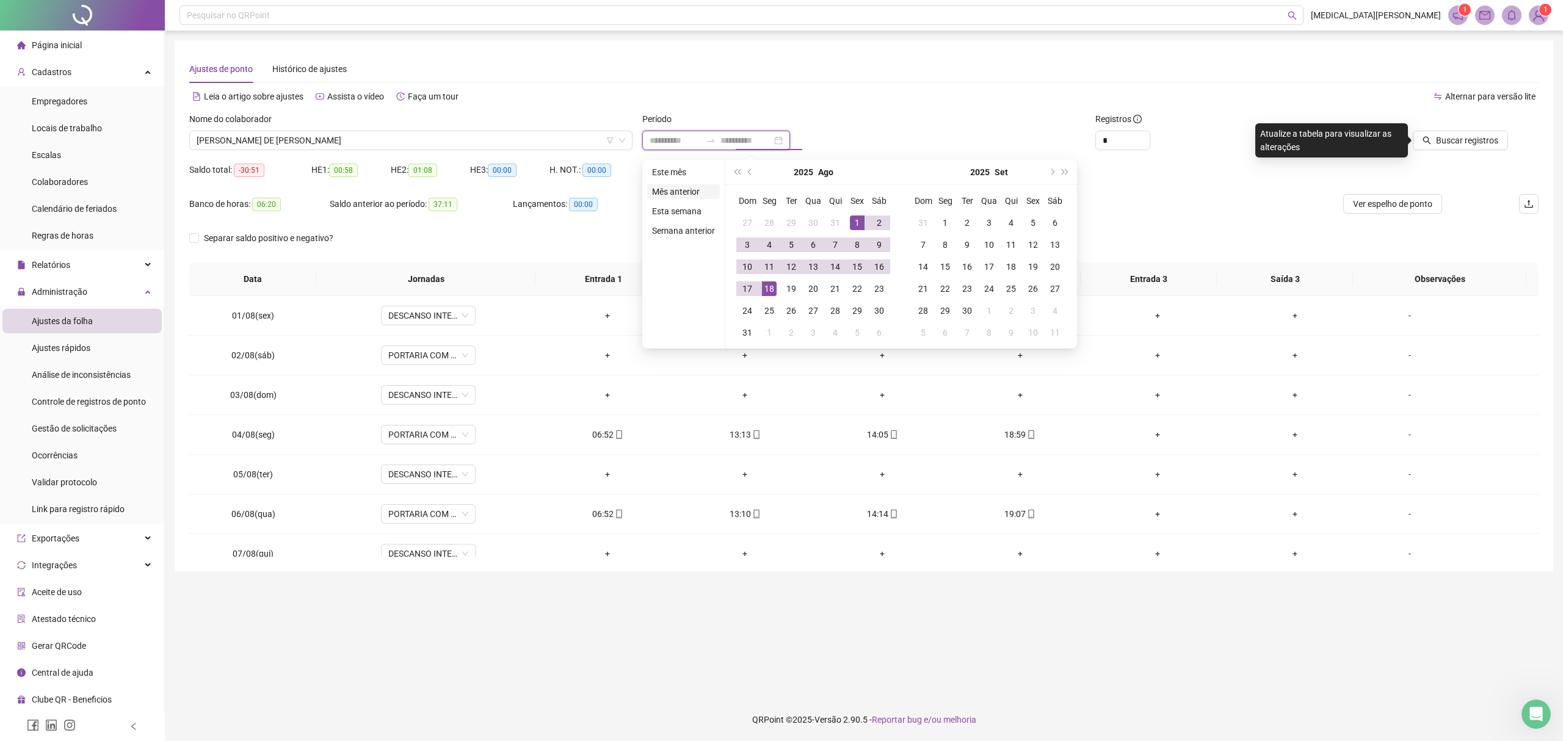
type input "**********"
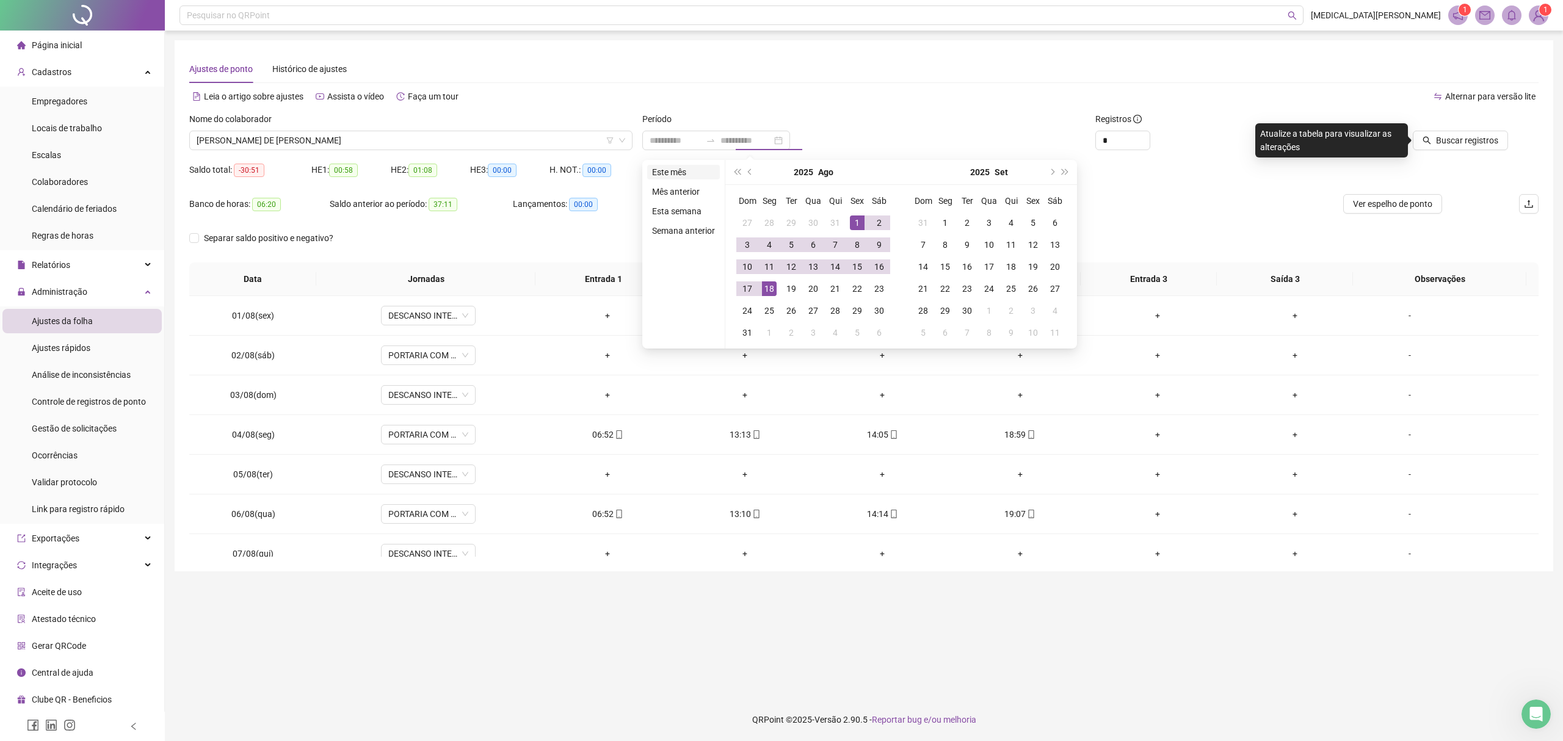
click at [671, 176] on li "Este mês" at bounding box center [683, 172] width 73 height 15
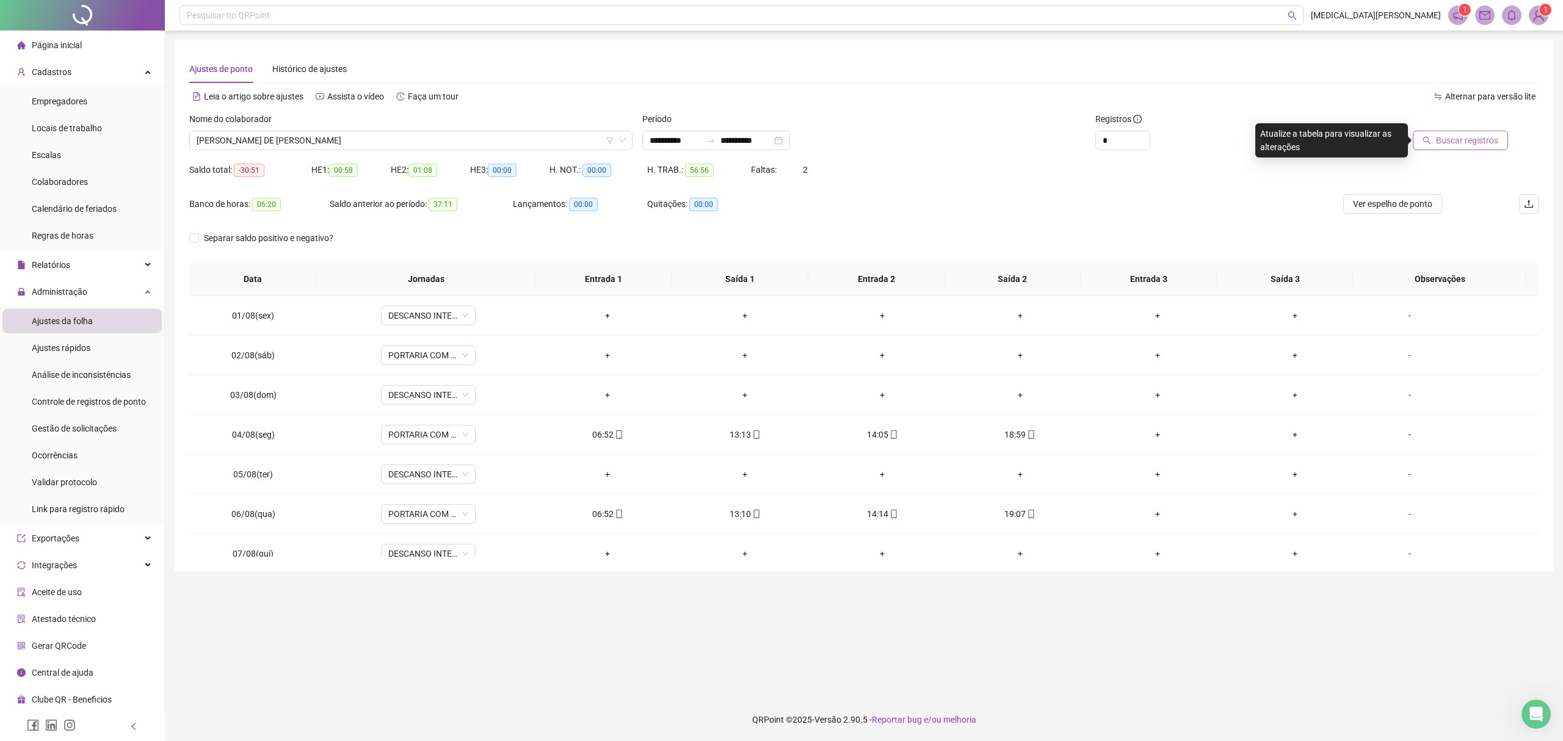
click at [1439, 140] on span "Buscar registros" at bounding box center [1467, 140] width 62 height 13
click at [1392, 206] on span "Ver espelho de ponto" at bounding box center [1392, 203] width 79 height 13
click at [325, 140] on span "[PERSON_NAME] DE [PERSON_NAME]" at bounding box center [411, 140] width 428 height 18
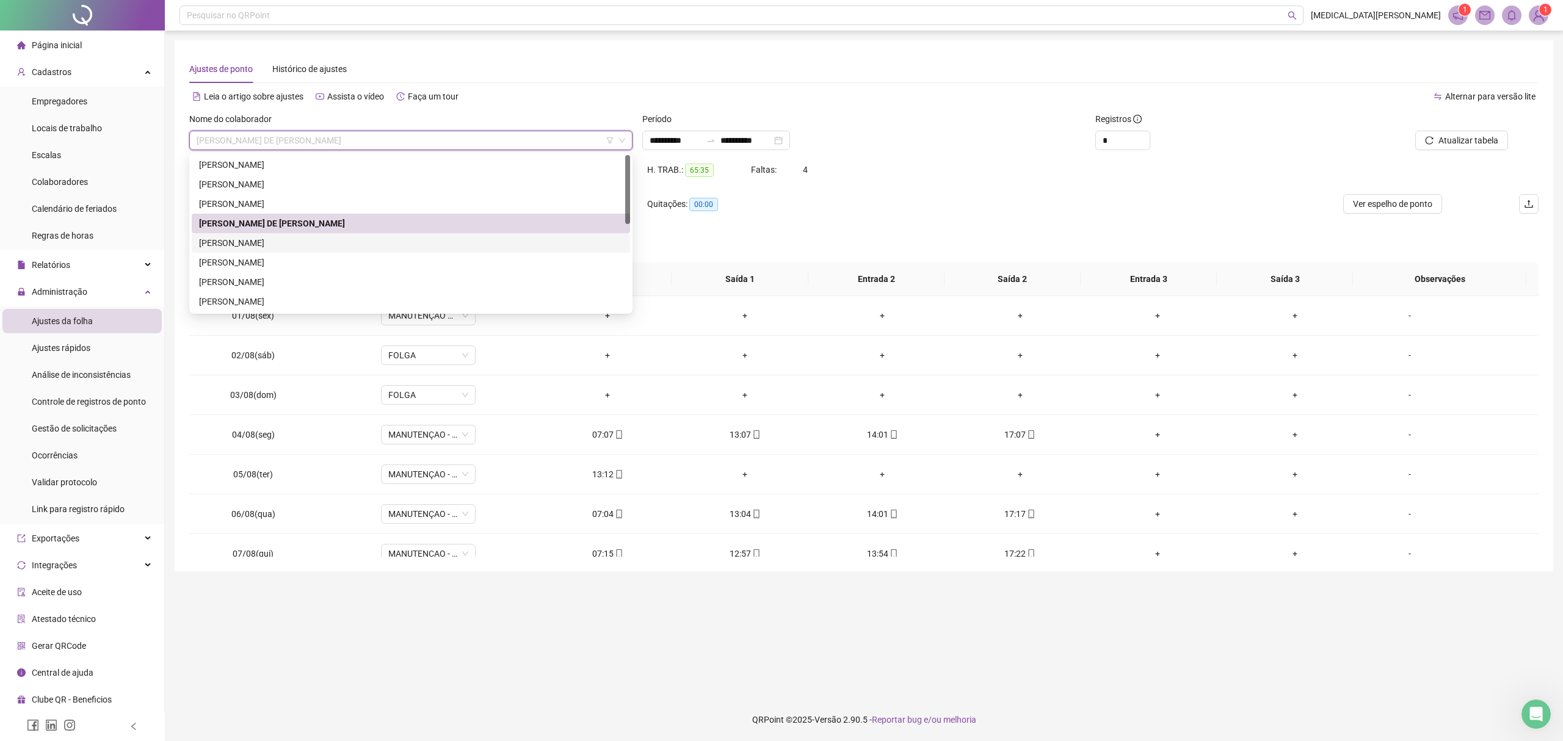
click at [262, 243] on div "[PERSON_NAME]" at bounding box center [411, 242] width 424 height 13
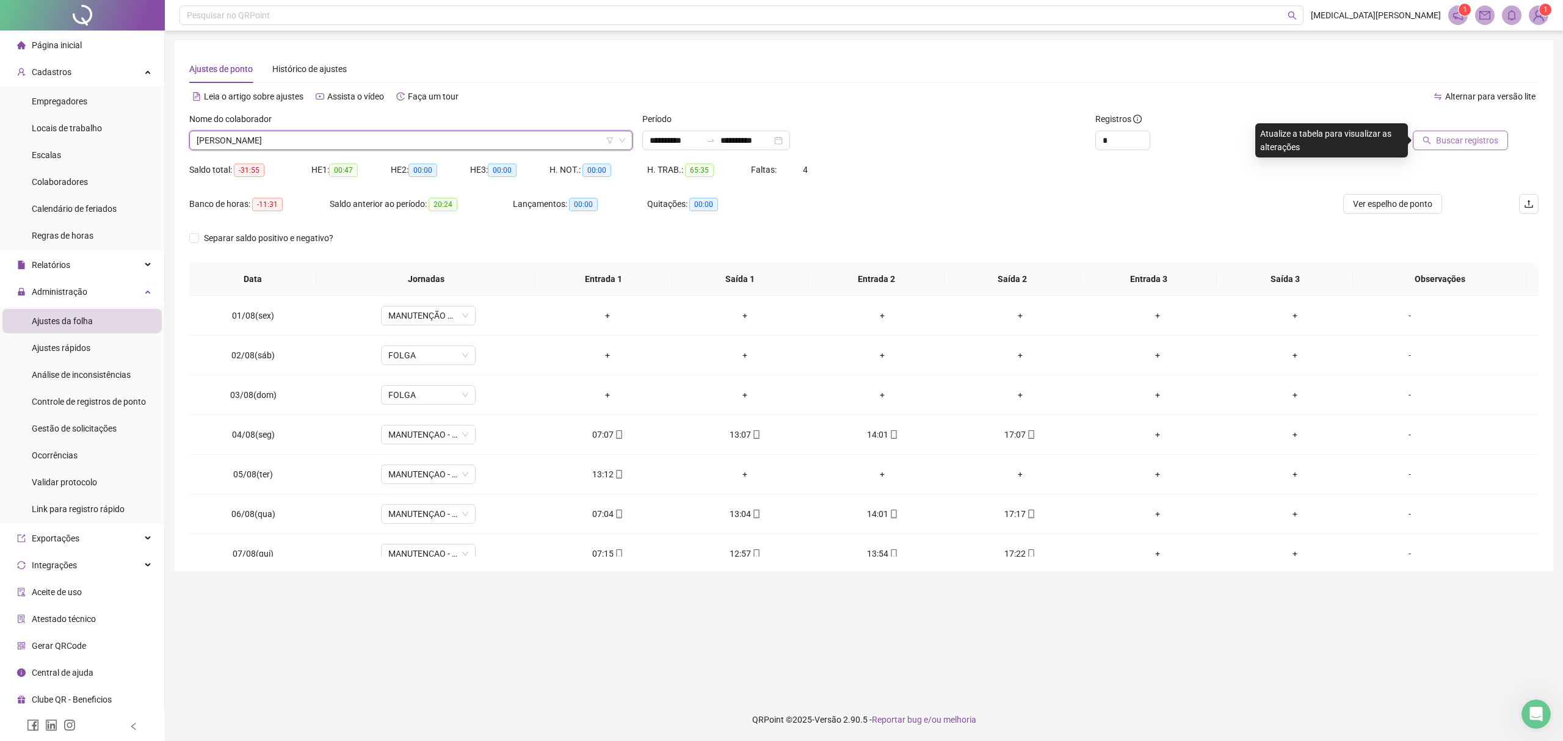
click at [1466, 142] on span "Buscar registros" at bounding box center [1467, 140] width 62 height 13
click at [1402, 197] on span "Ver espelho de ponto" at bounding box center [1392, 203] width 79 height 13
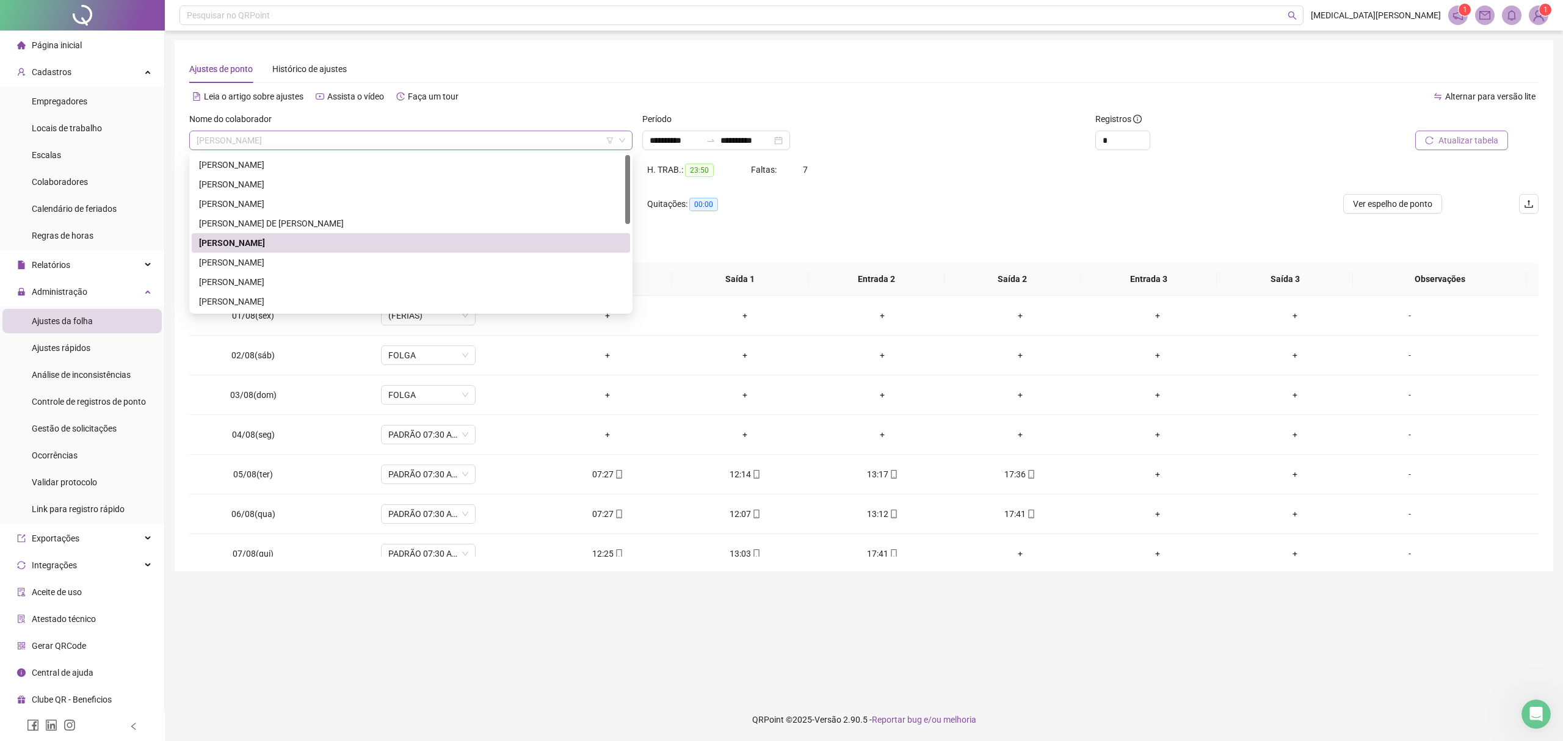
click at [304, 135] on span "[PERSON_NAME]" at bounding box center [411, 140] width 428 height 18
click at [231, 262] on div "[PERSON_NAME]" at bounding box center [411, 262] width 424 height 13
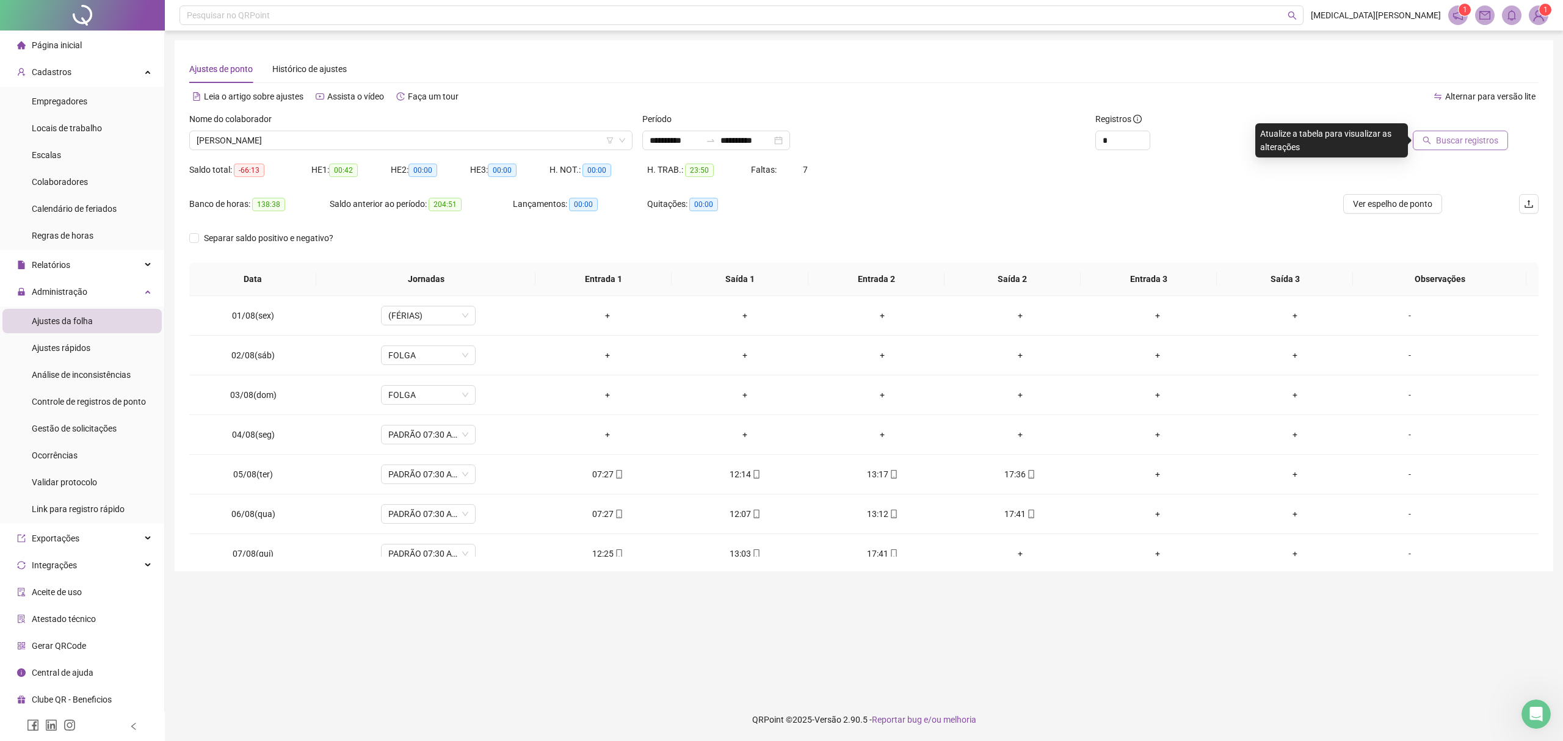
click at [1466, 135] on span "Buscar registros" at bounding box center [1467, 140] width 62 height 13
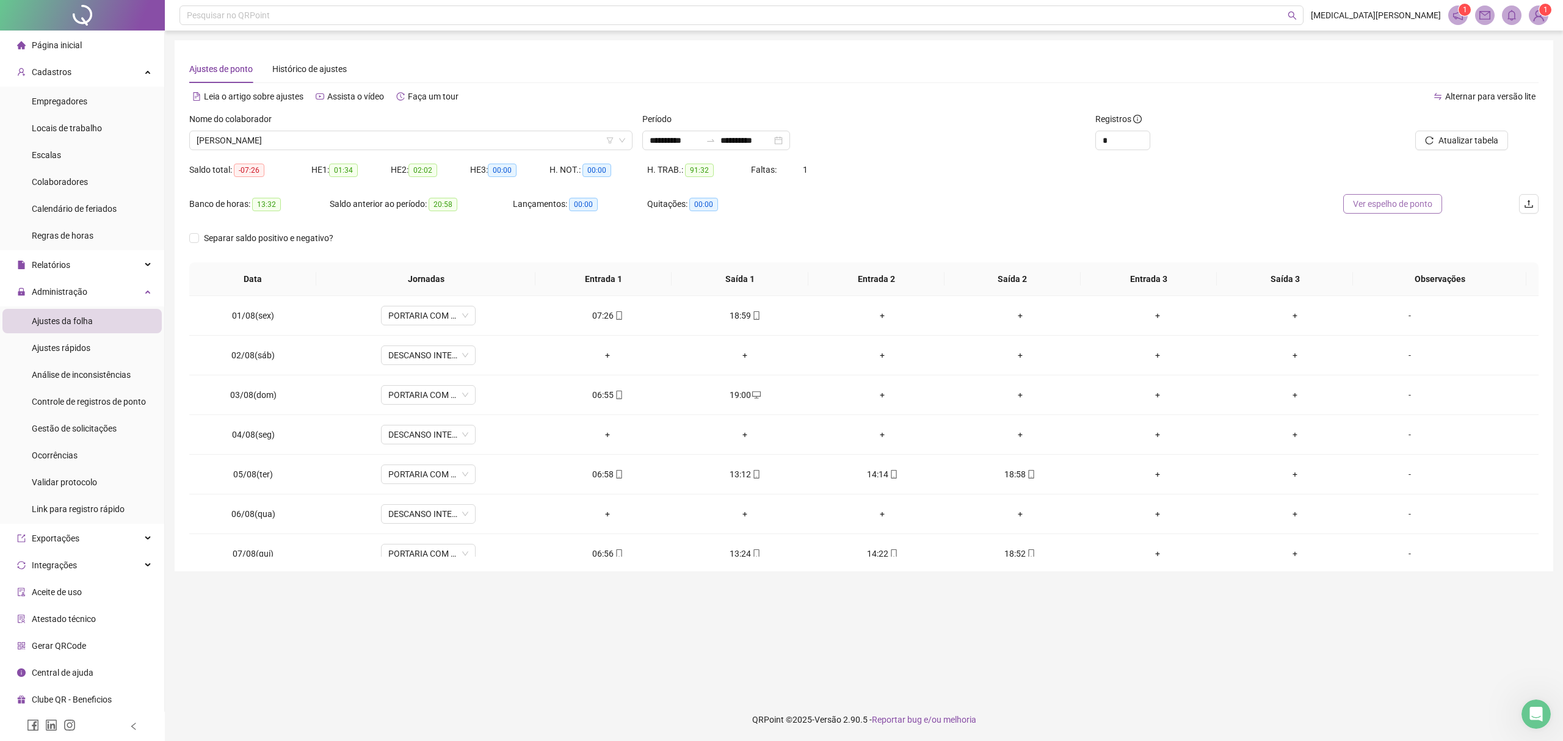
click at [1360, 198] on span "Ver espelho de ponto" at bounding box center [1392, 203] width 79 height 13
click at [350, 144] on span "[PERSON_NAME]" at bounding box center [411, 140] width 428 height 18
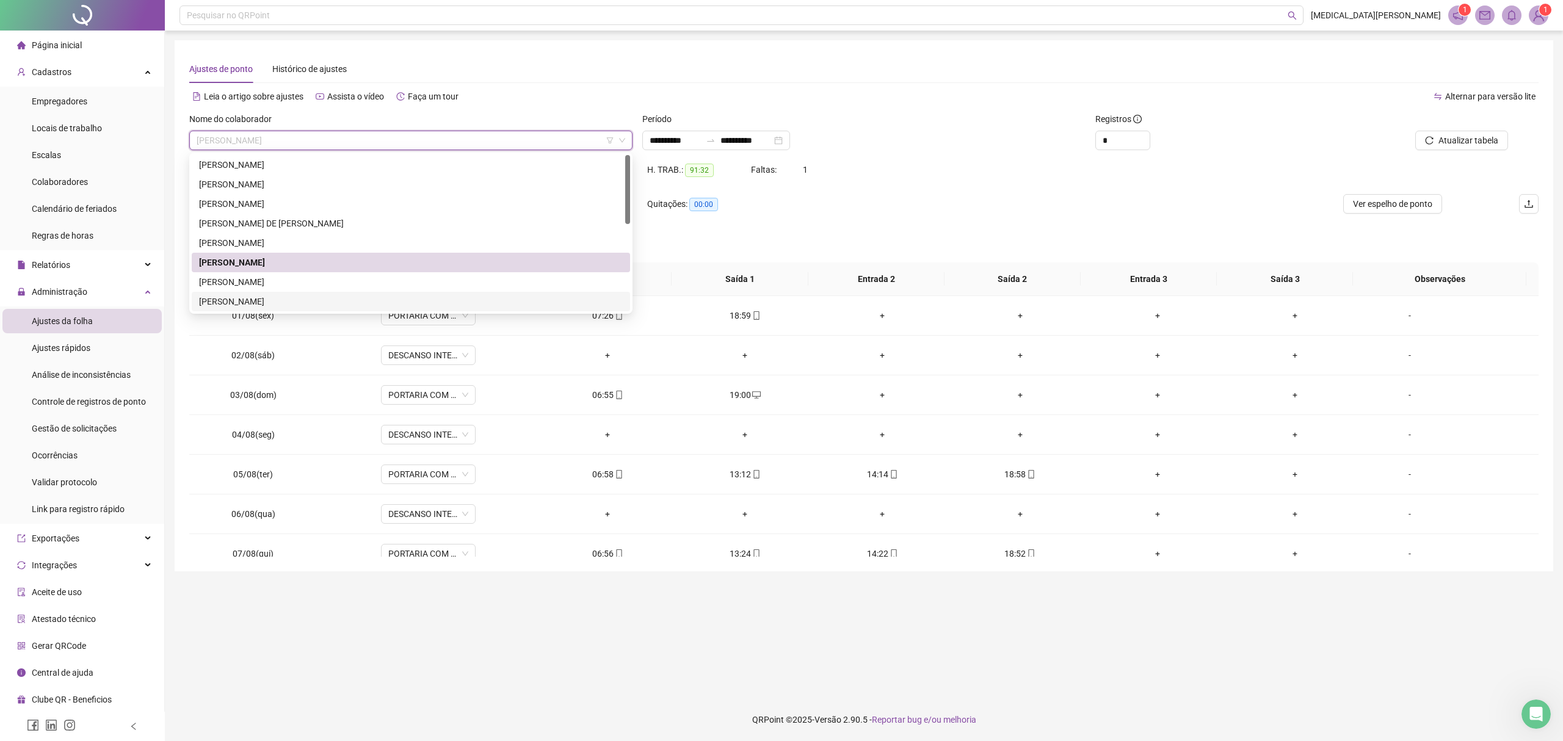
click at [296, 302] on div "[PERSON_NAME]" at bounding box center [411, 301] width 424 height 13
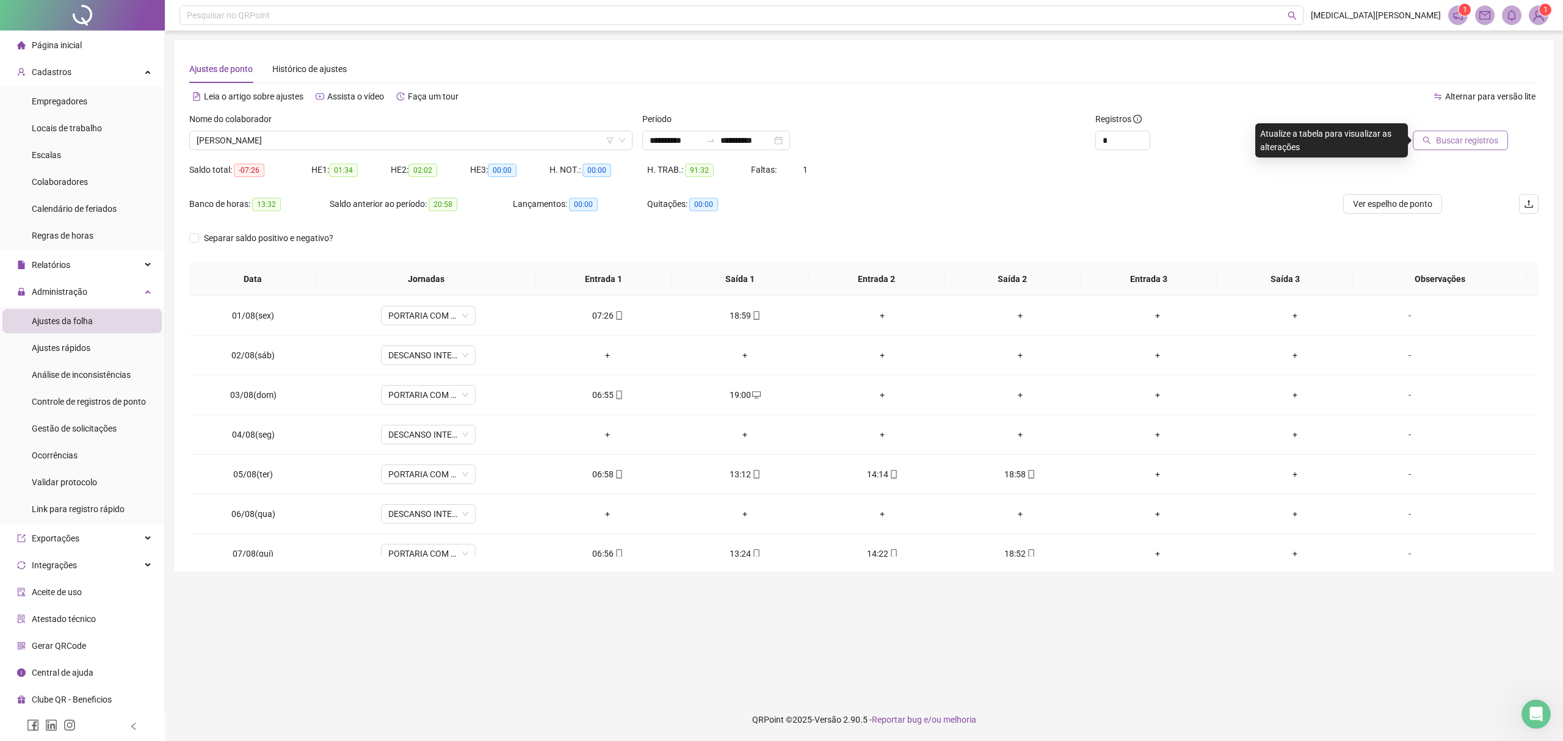
click at [1465, 135] on span "Buscar registros" at bounding box center [1467, 140] width 62 height 13
click at [1382, 203] on span "Ver espelho de ponto" at bounding box center [1392, 203] width 79 height 13
click at [332, 144] on span "[PERSON_NAME]" at bounding box center [411, 140] width 428 height 18
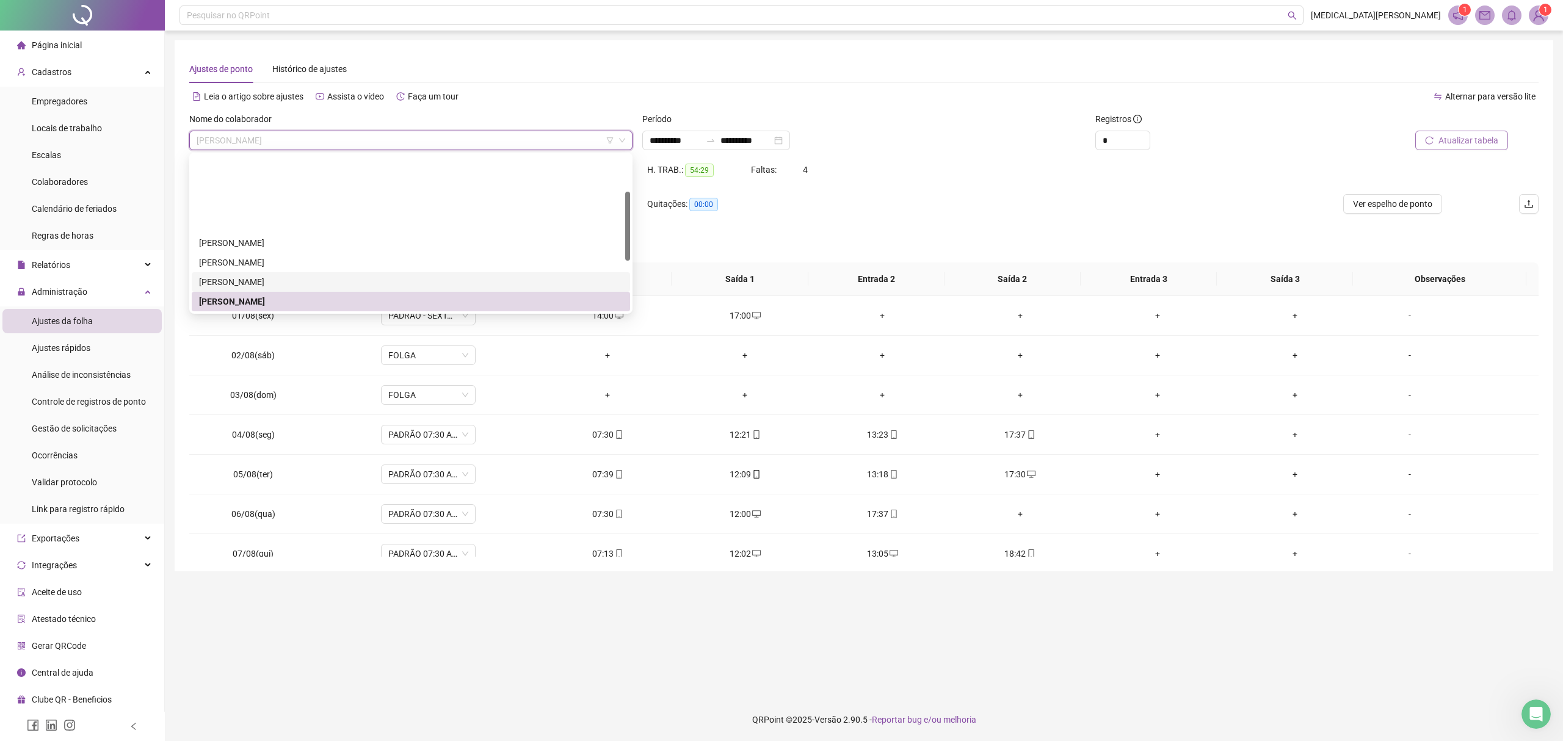
scroll to position [81, 0]
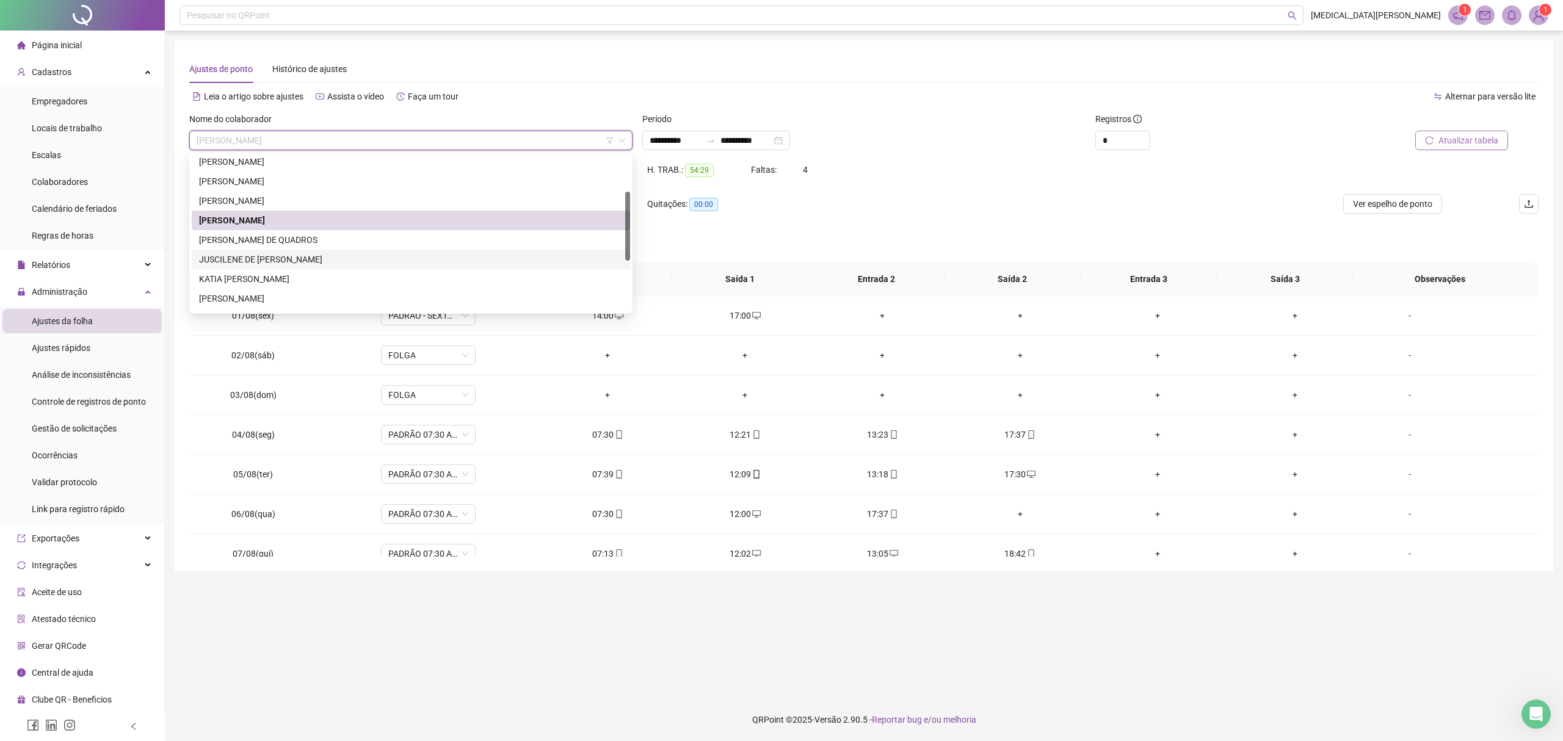
click at [262, 261] on div "JUSCILENE DE [PERSON_NAME]" at bounding box center [411, 259] width 424 height 13
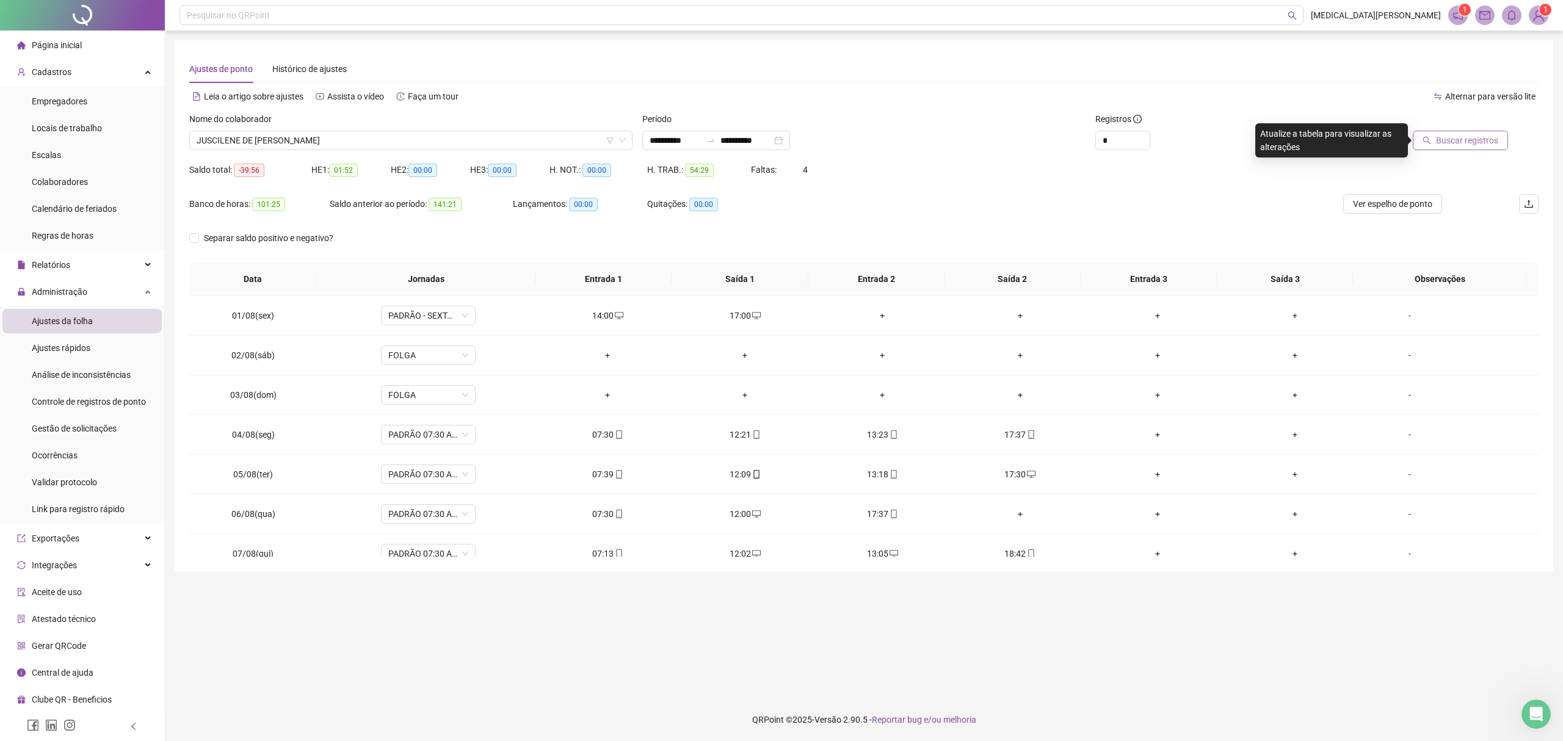
click at [1441, 134] on span "Buscar registros" at bounding box center [1467, 140] width 62 height 13
click at [1402, 199] on span "Ver espelho de ponto" at bounding box center [1392, 203] width 79 height 13
click at [374, 150] on div "Nome do colaborador [PERSON_NAME]" at bounding box center [410, 136] width 453 height 48
click at [360, 145] on span "JUSCILENE DE [PERSON_NAME]" at bounding box center [411, 140] width 428 height 18
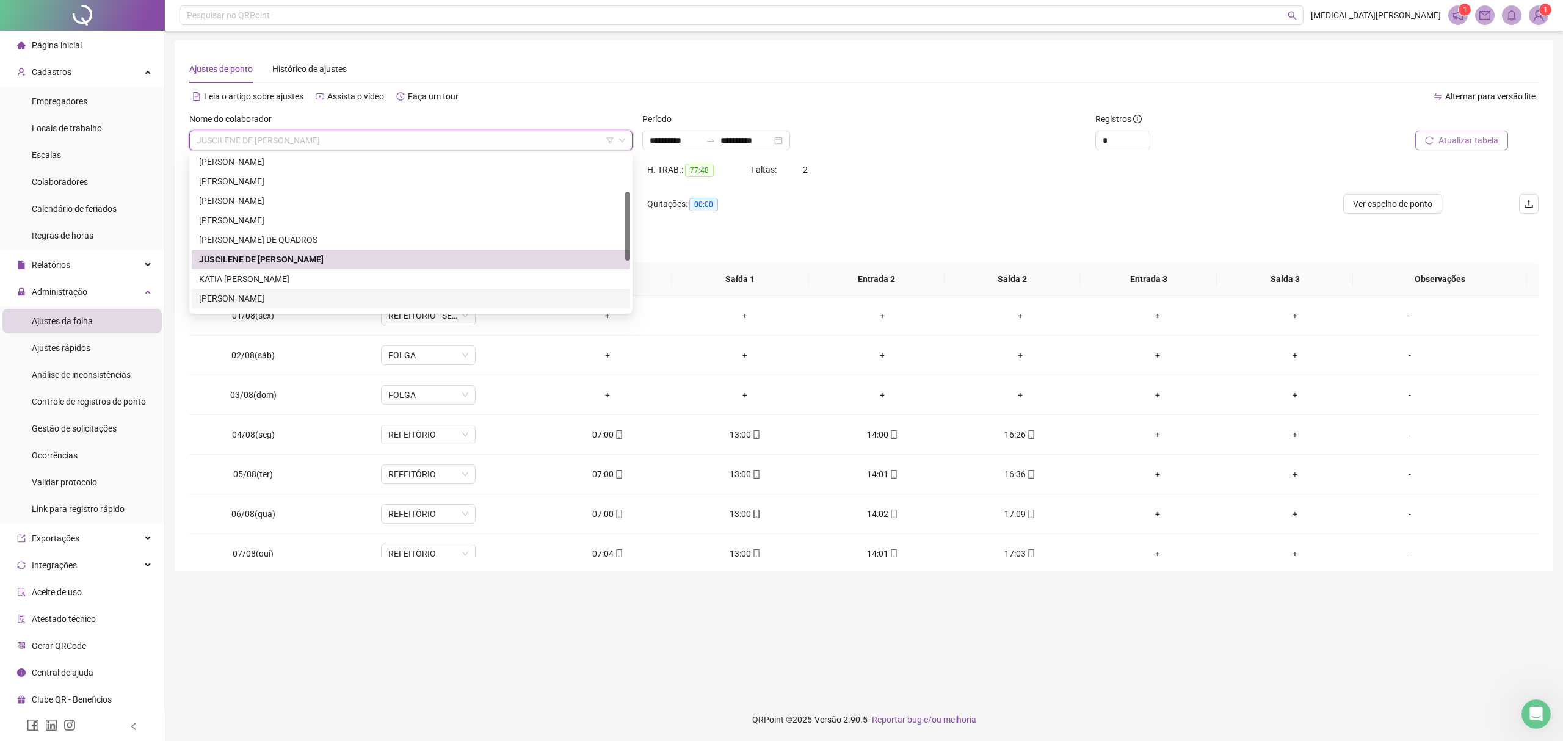
click at [247, 298] on div "[PERSON_NAME]" at bounding box center [411, 298] width 424 height 13
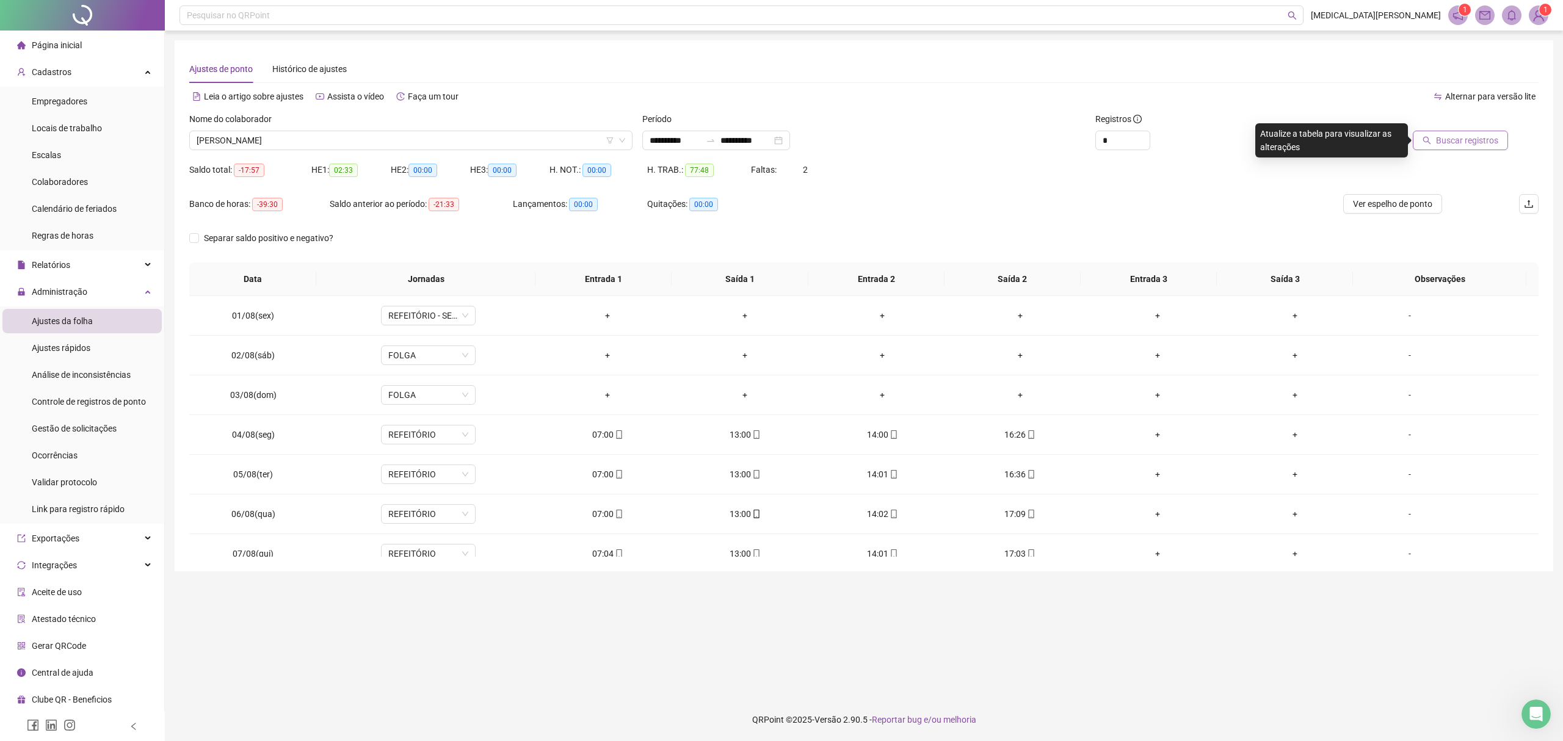
click at [1489, 132] on button "Buscar registros" at bounding box center [1459, 141] width 95 height 20
click at [1378, 197] on span "Ver espelho de ponto" at bounding box center [1392, 203] width 79 height 13
click at [233, 140] on span "[PERSON_NAME]" at bounding box center [411, 140] width 428 height 18
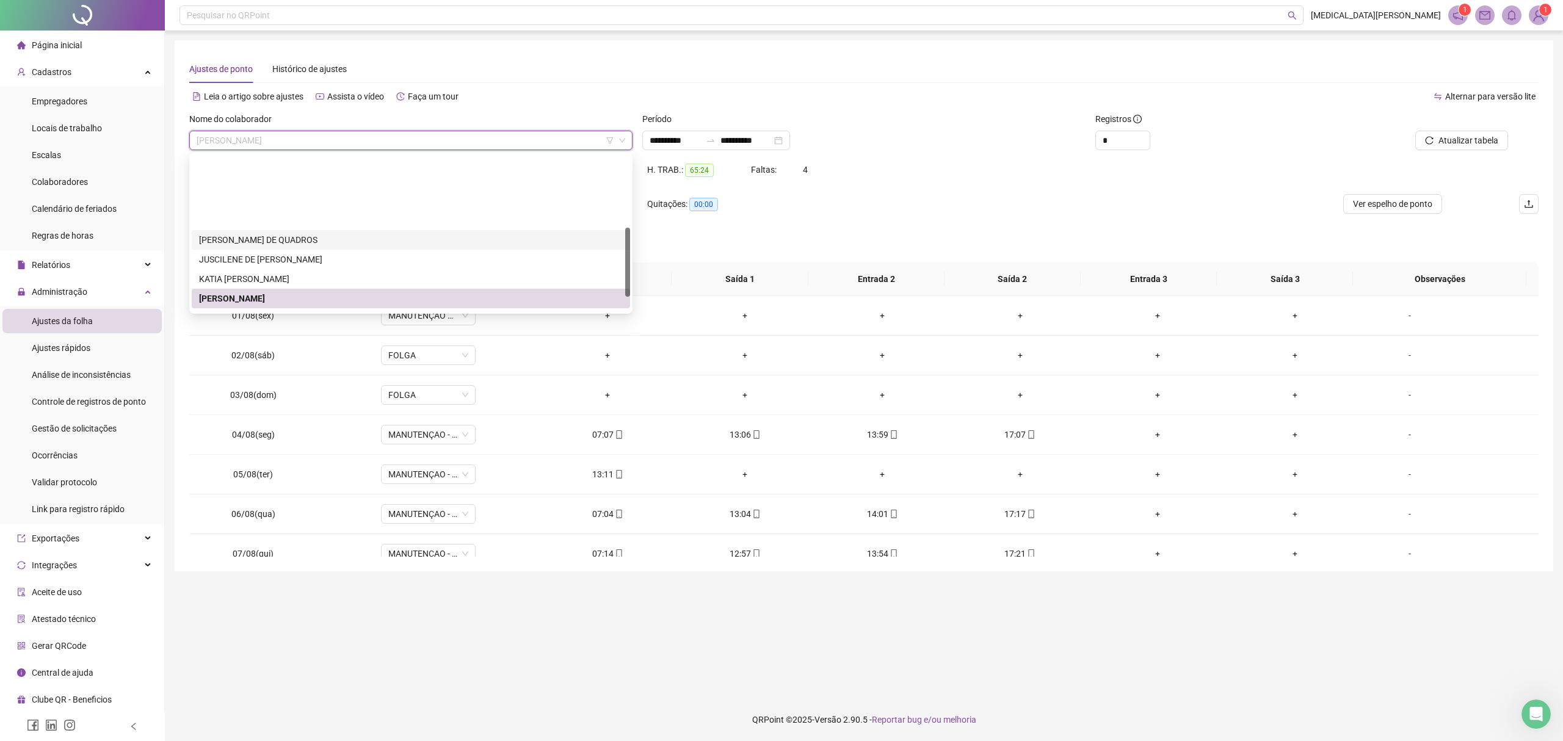
scroll to position [195, 0]
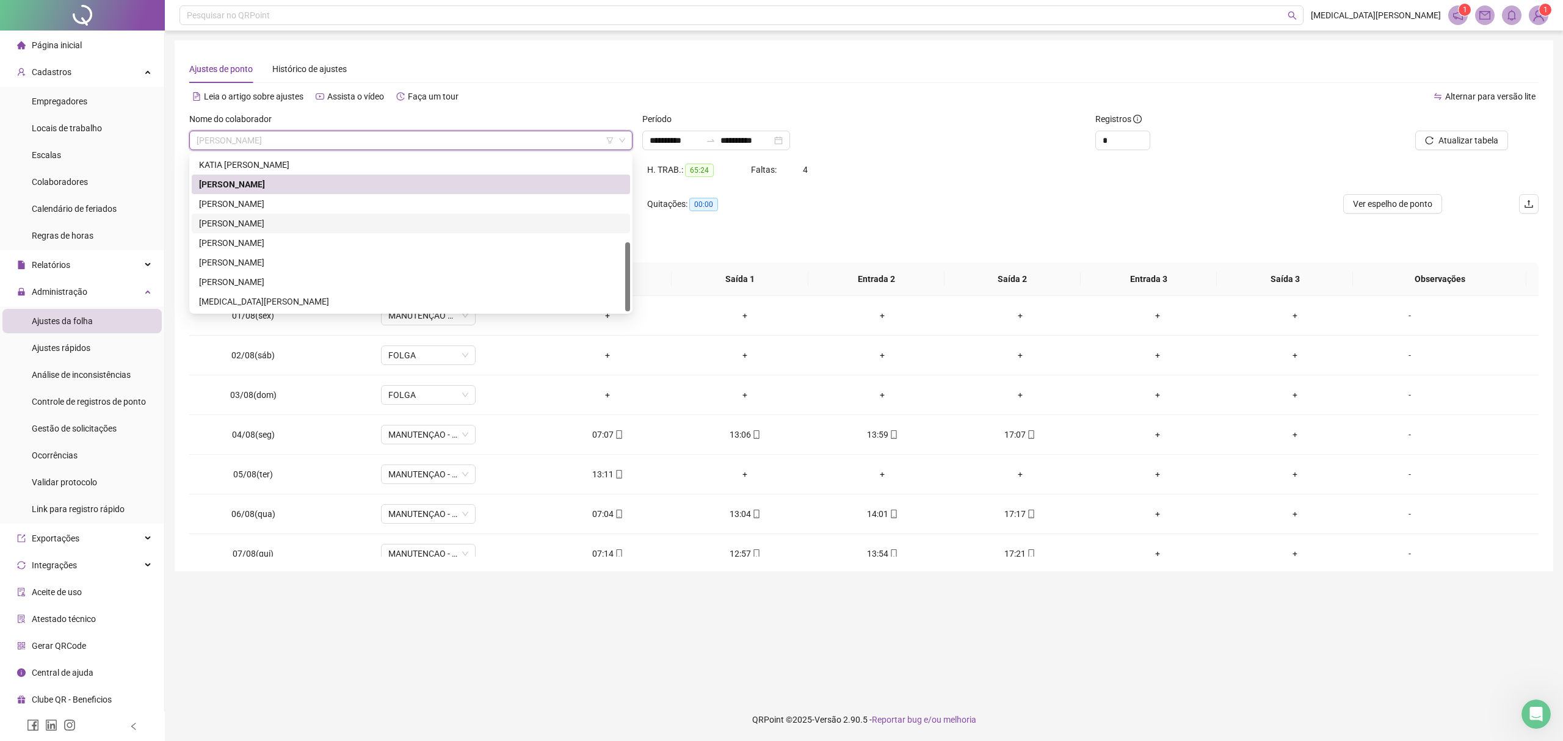
click at [278, 223] on div "[PERSON_NAME]" at bounding box center [411, 223] width 424 height 13
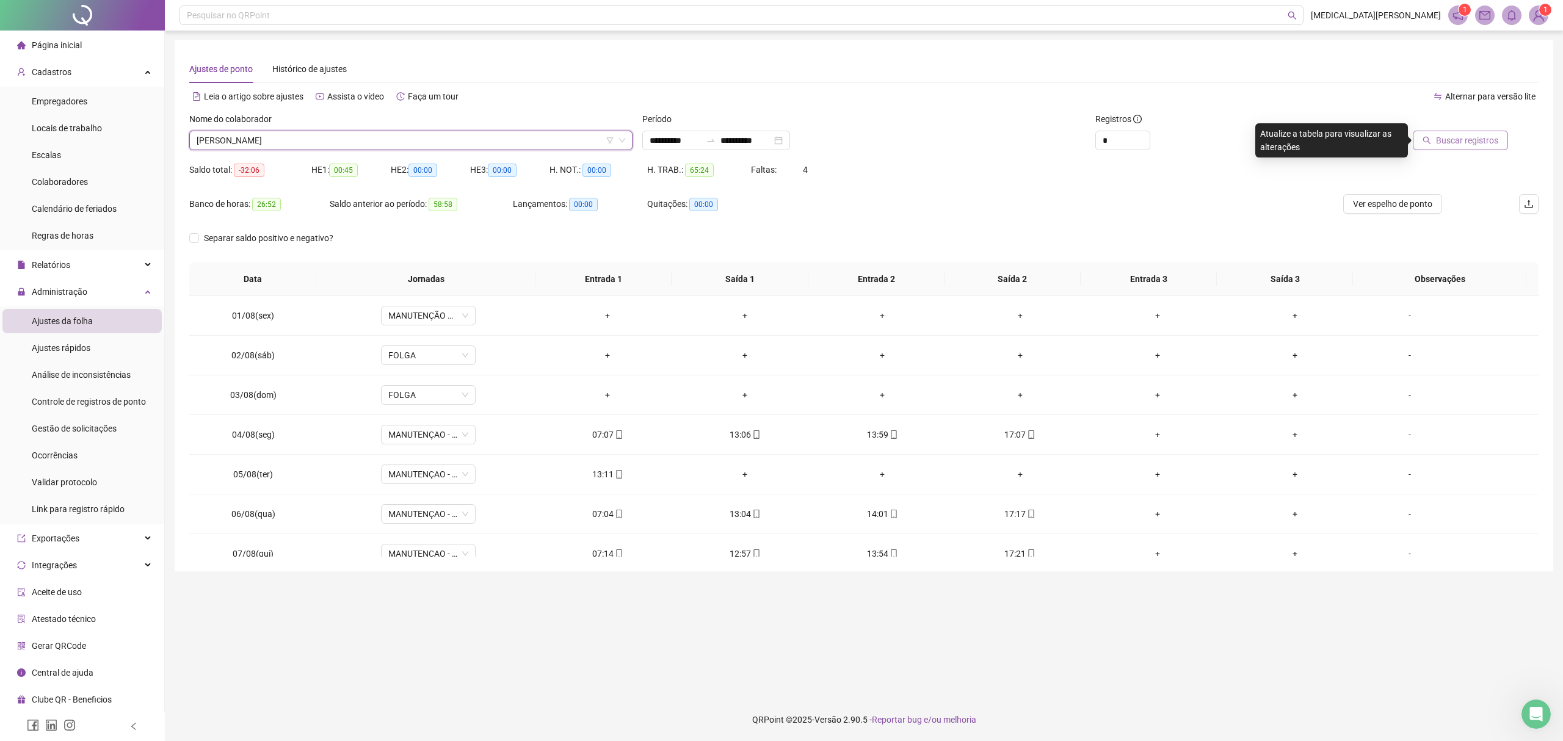
click at [1446, 139] on span "Buscar registros" at bounding box center [1467, 140] width 62 height 13
click at [1365, 203] on span "Ver espelho de ponto" at bounding box center [1392, 203] width 79 height 13
click at [474, 143] on span "[PERSON_NAME]" at bounding box center [411, 140] width 428 height 18
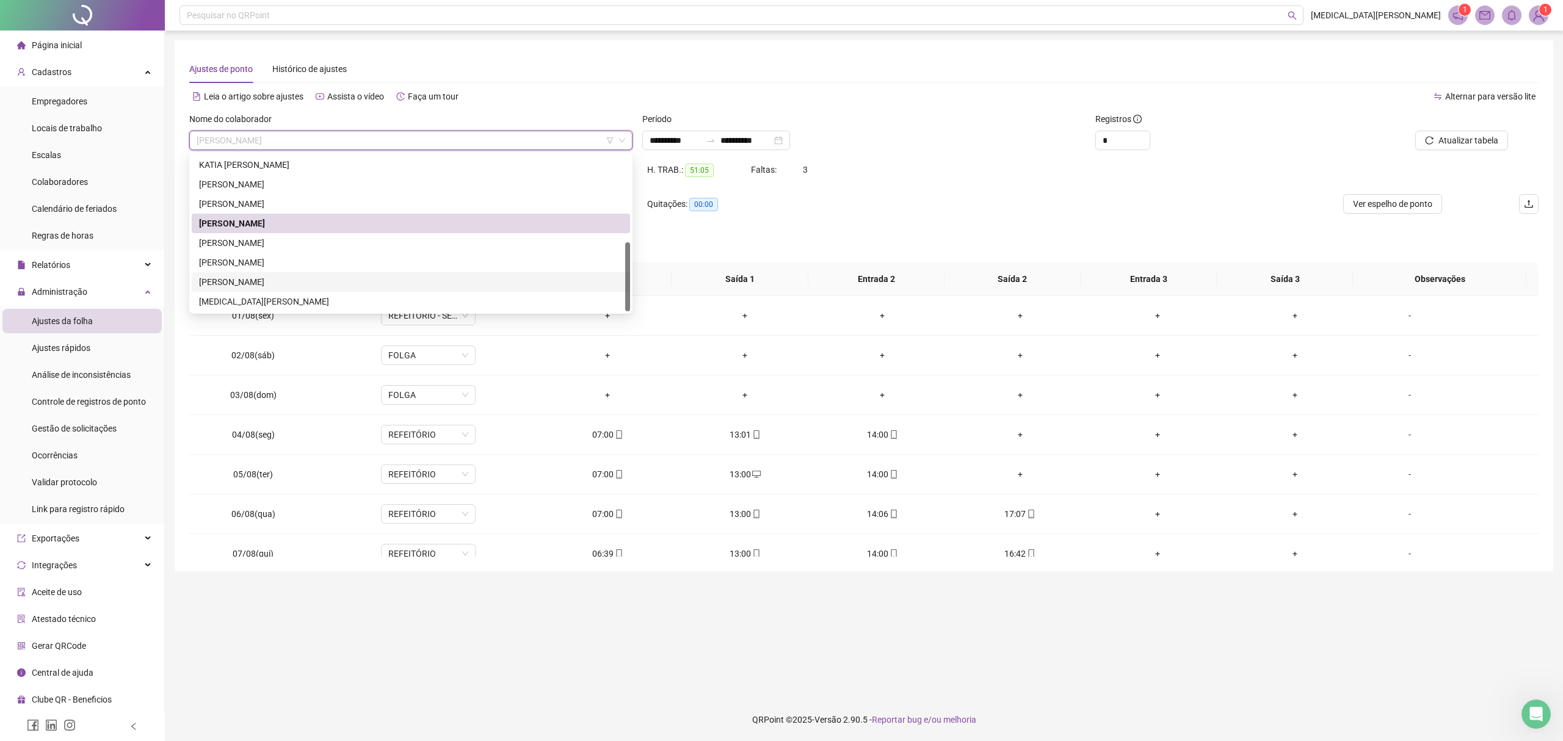
click at [243, 282] on div "[PERSON_NAME]" at bounding box center [411, 281] width 424 height 13
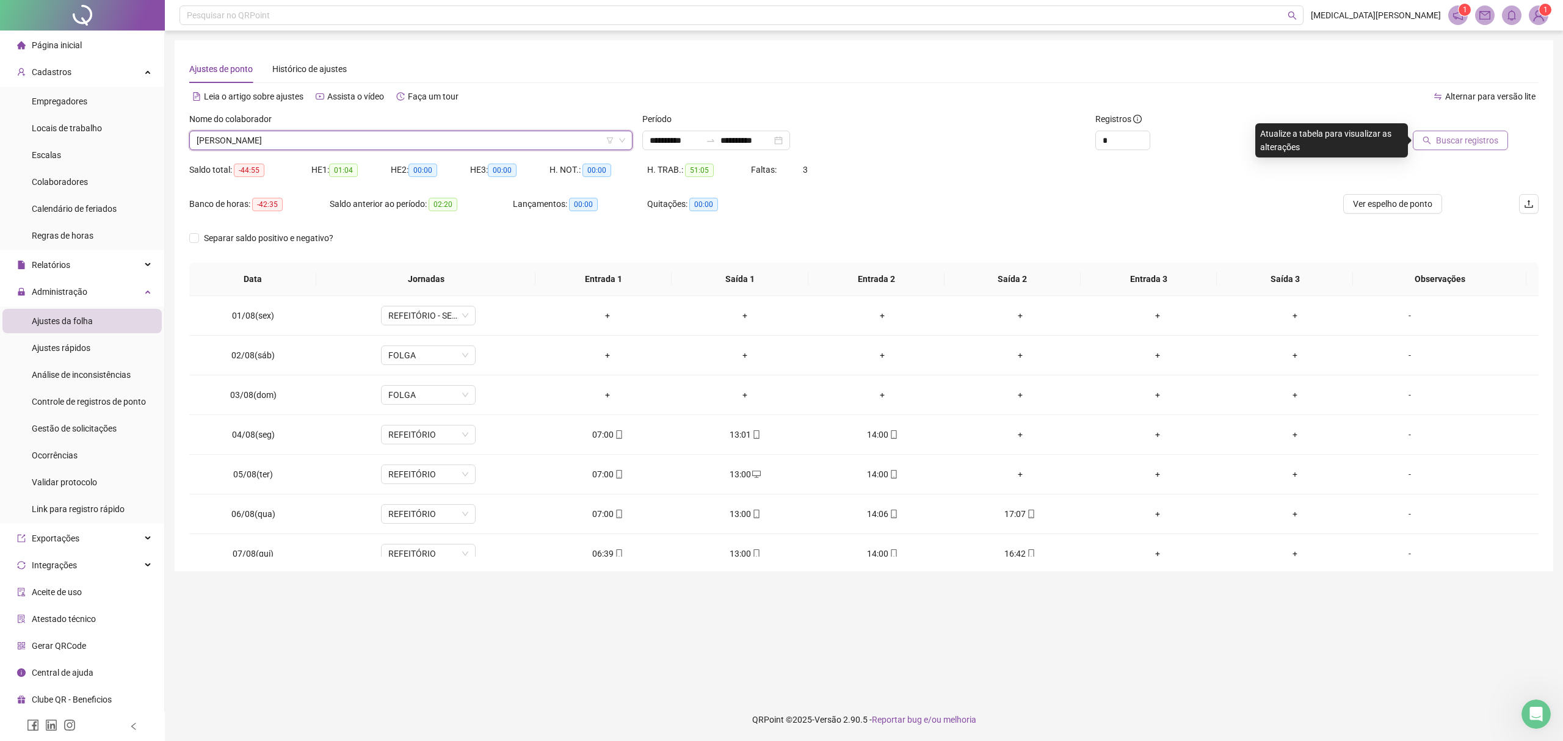
click at [1497, 135] on span "Buscar registros" at bounding box center [1467, 140] width 62 height 13
drag, startPoint x: 1398, startPoint y: 779, endPoint x: 1319, endPoint y: 103, distance: 681.4
click at [1317, 103] on div "Alternar para versão lite" at bounding box center [1201, 97] width 674 height 20
click at [1439, 139] on span "Atualizar tabela" at bounding box center [1468, 140] width 60 height 13
click at [1403, 203] on span "Ver espelho de ponto" at bounding box center [1392, 203] width 79 height 13
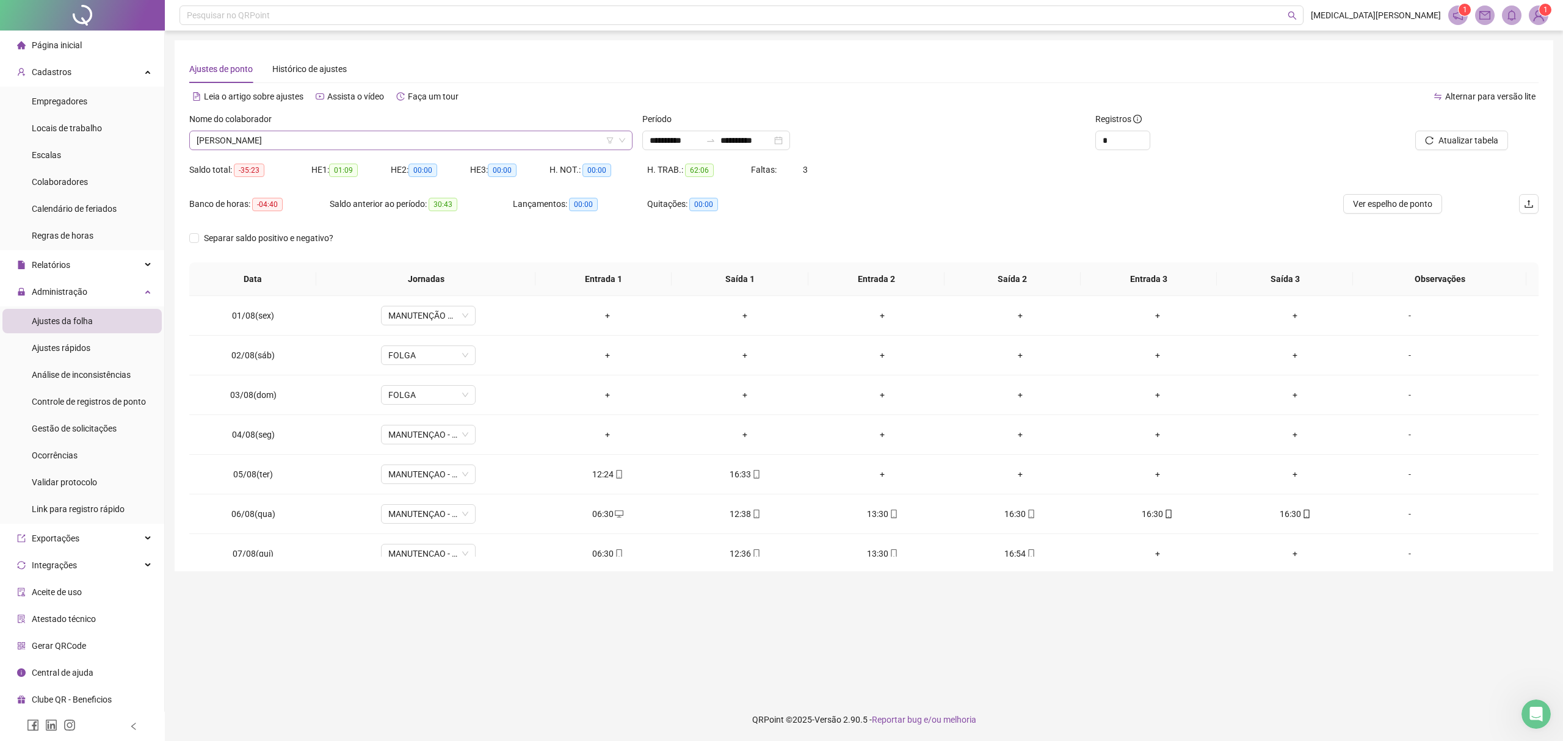
click at [396, 140] on span "[PERSON_NAME]" at bounding box center [411, 140] width 428 height 18
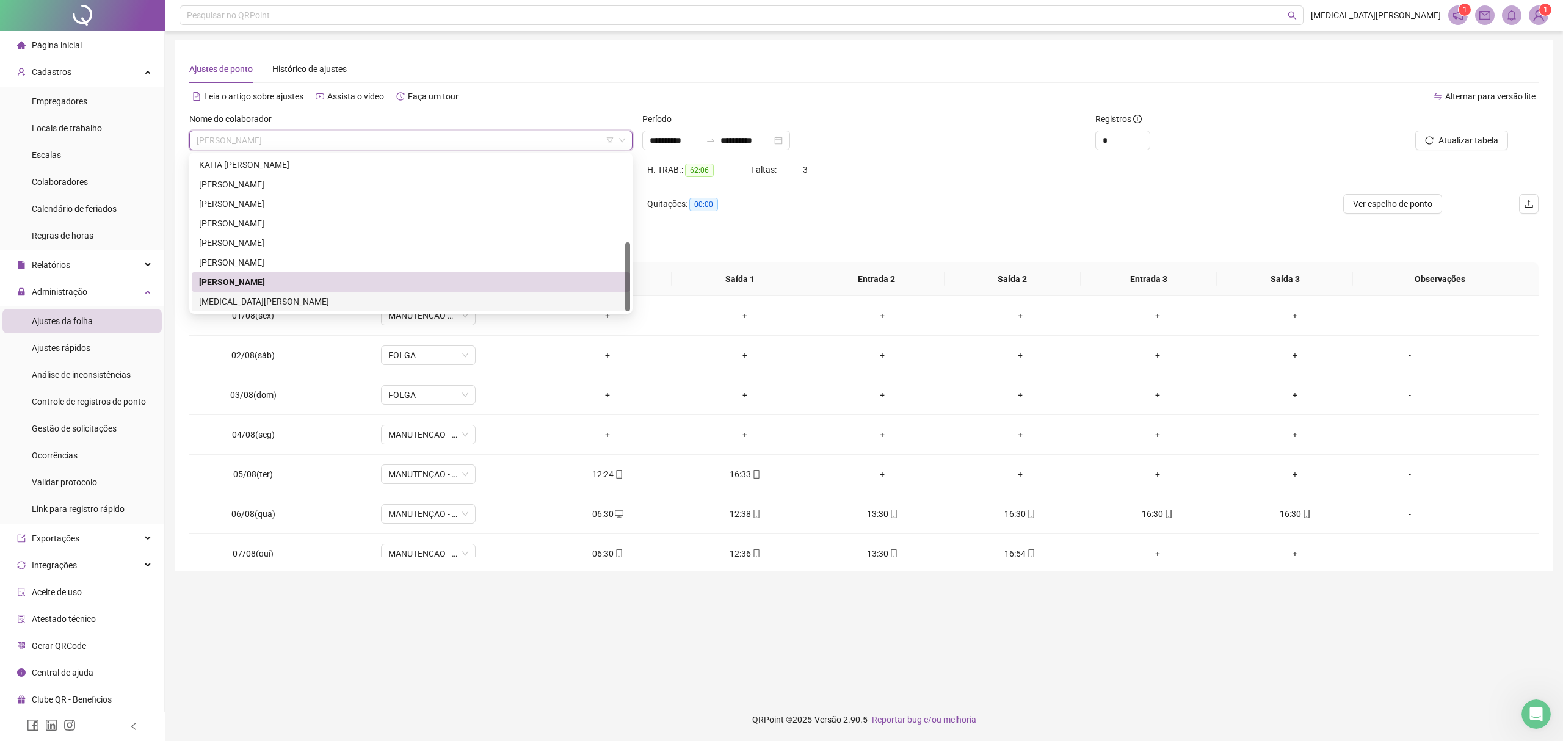
click at [278, 297] on div "[MEDICAL_DATA][PERSON_NAME]" at bounding box center [411, 301] width 424 height 13
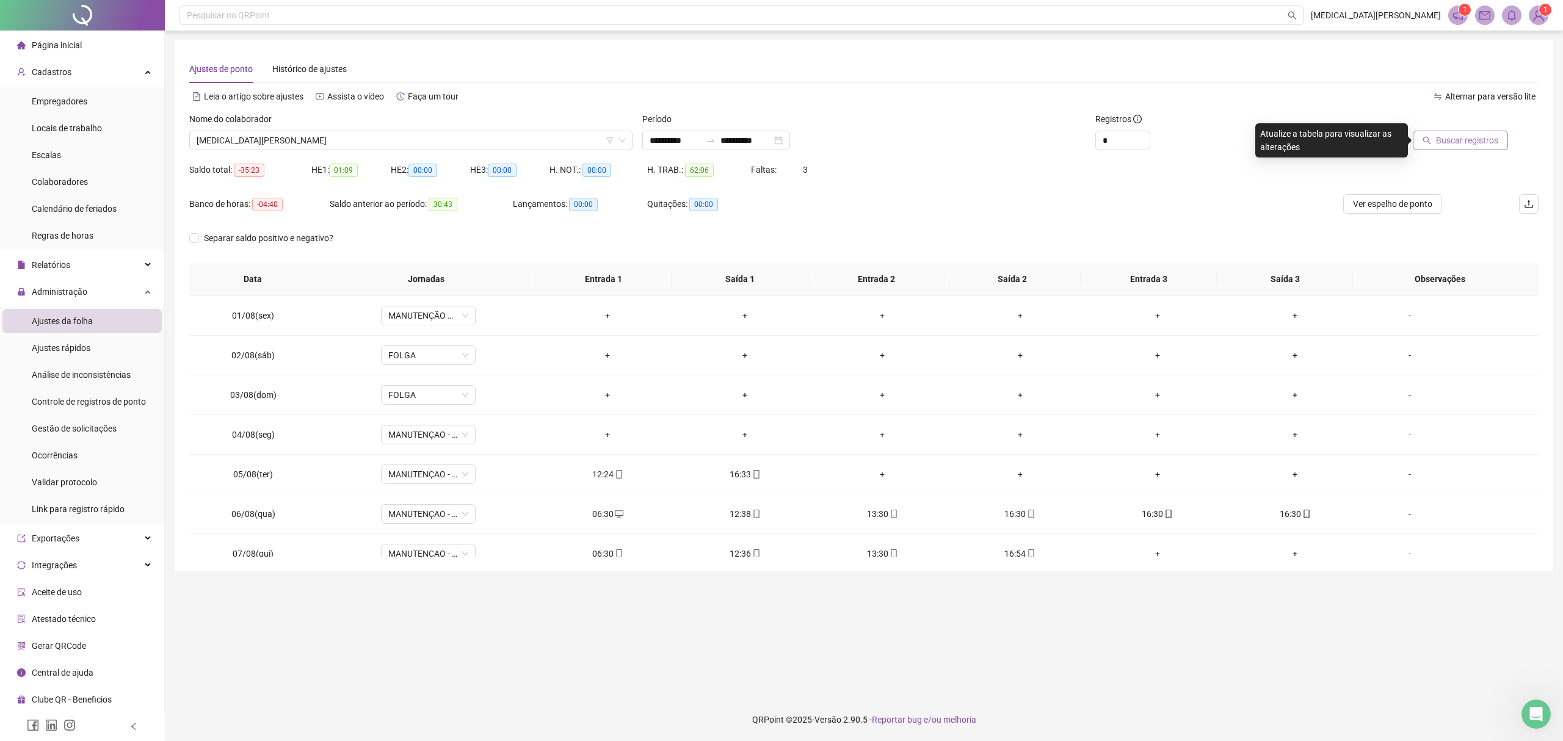
click at [1465, 140] on span "Buscar registros" at bounding box center [1467, 140] width 62 height 13
click at [1372, 201] on span "Ver espelho de ponto" at bounding box center [1392, 203] width 79 height 13
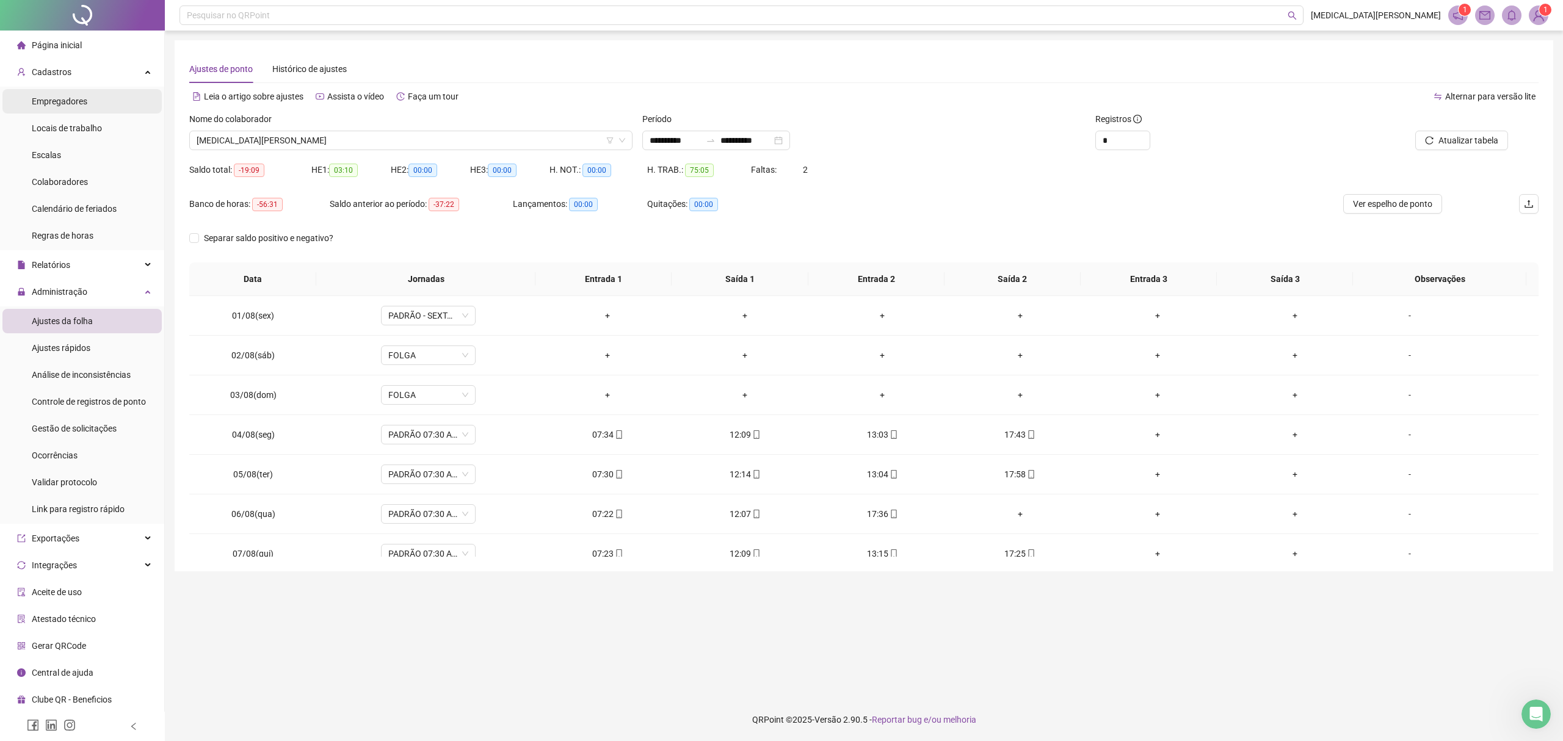
click at [71, 103] on span "Empregadores" at bounding box center [60, 101] width 56 height 10
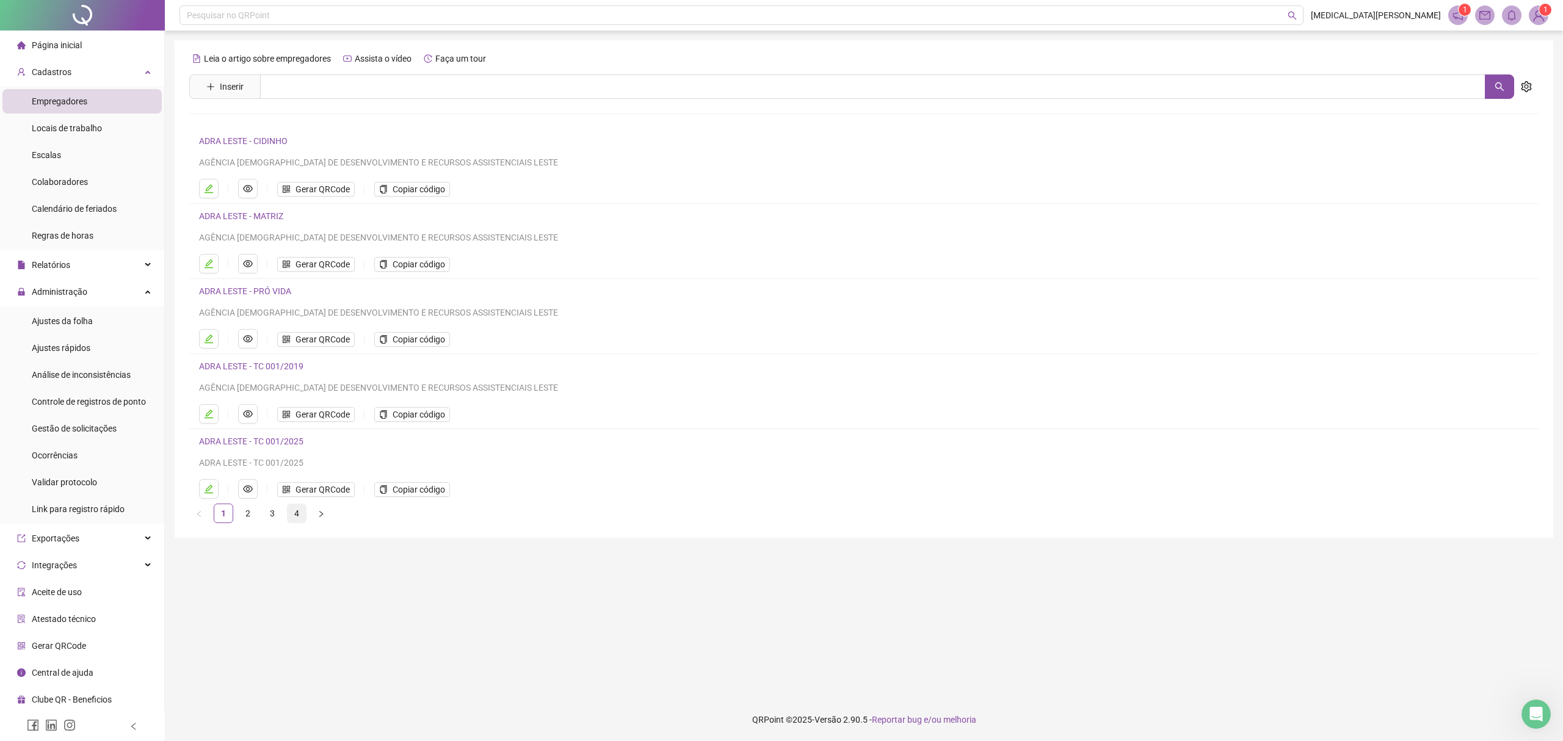
click at [297, 515] on link "4" at bounding box center [296, 513] width 18 height 18
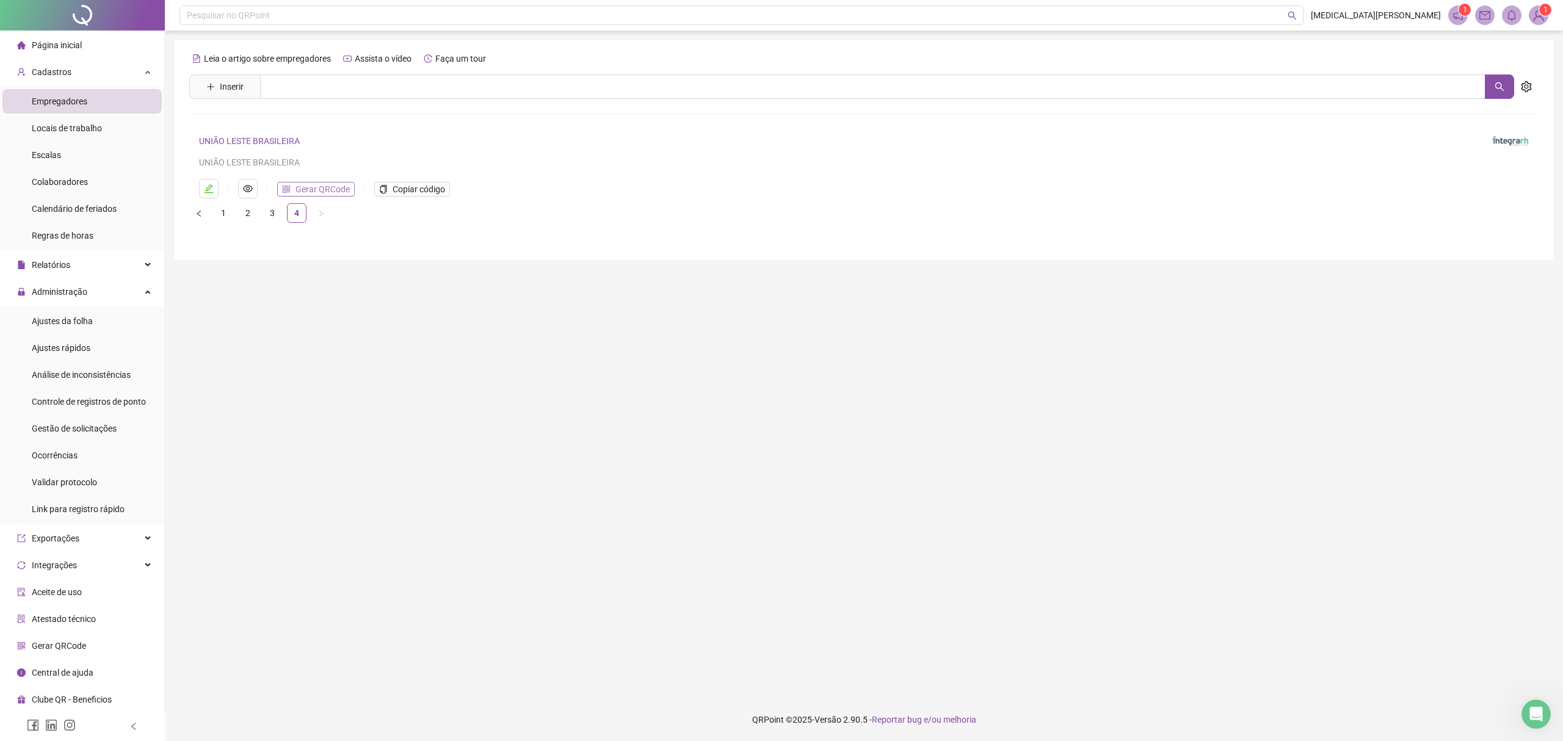
click at [303, 184] on span "Gerar QRCode" at bounding box center [322, 188] width 54 height 13
